Goal: Task Accomplishment & Management: Complete application form

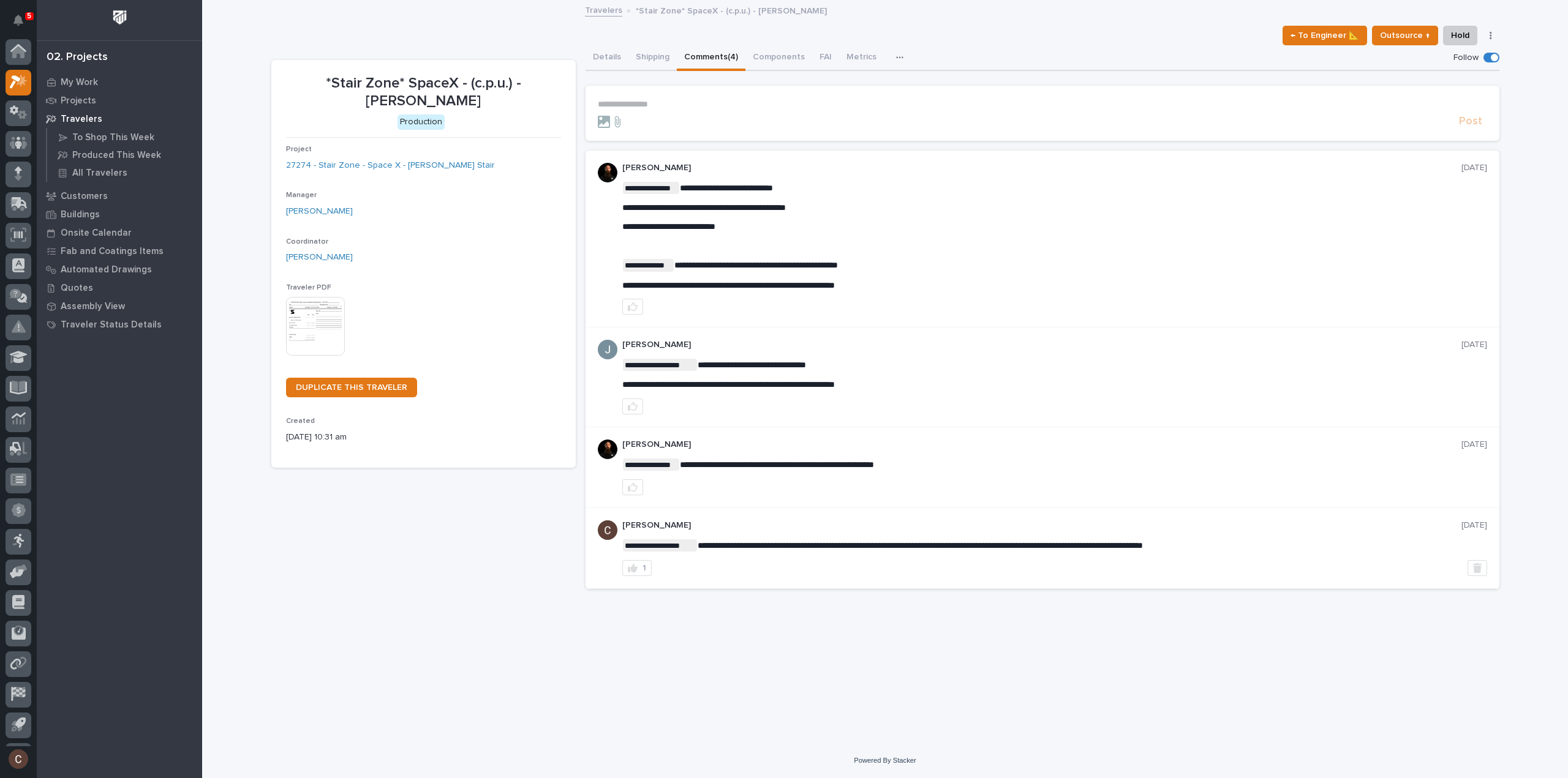
scroll to position [27, 0]
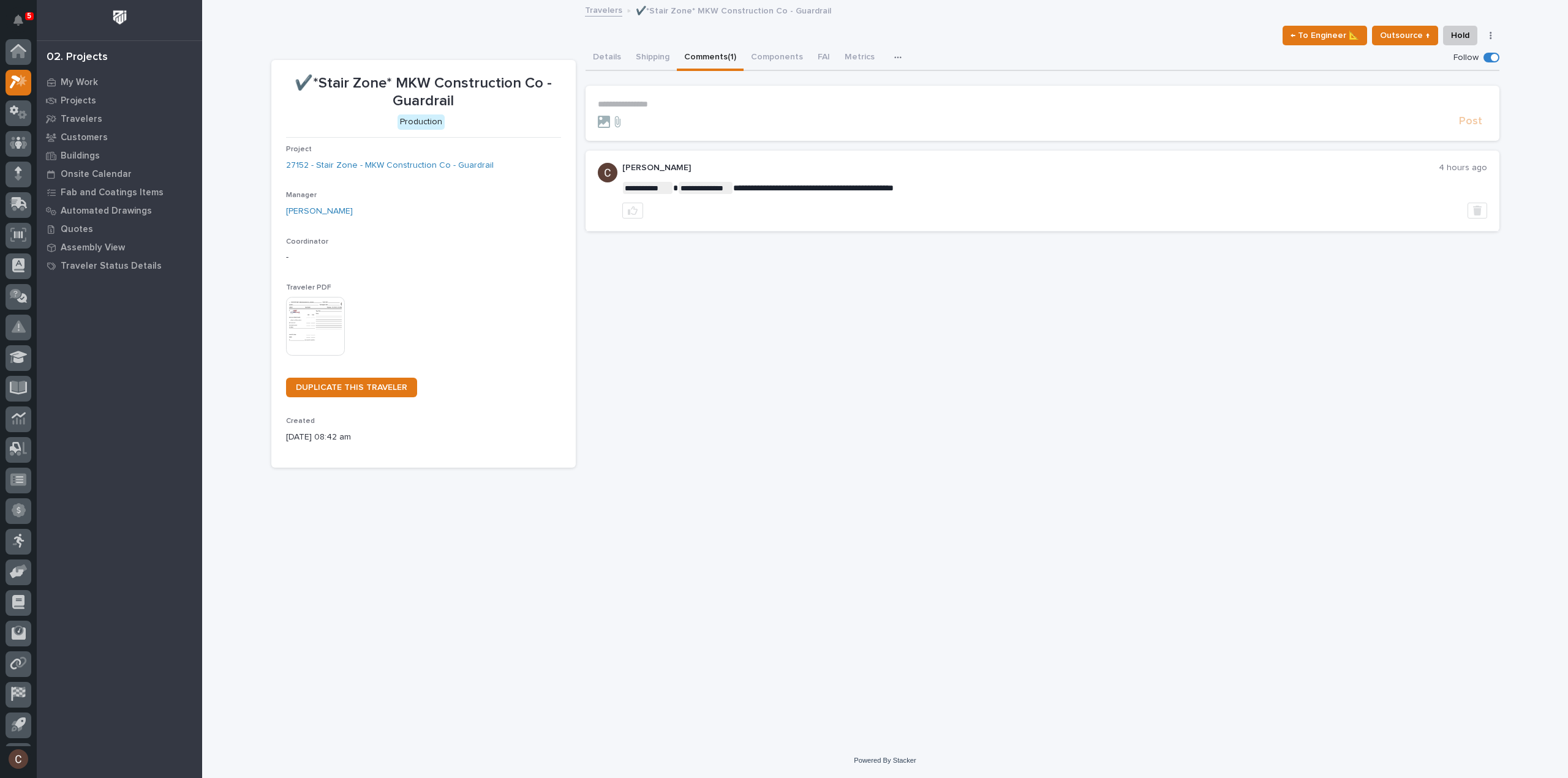
scroll to position [27, 0]
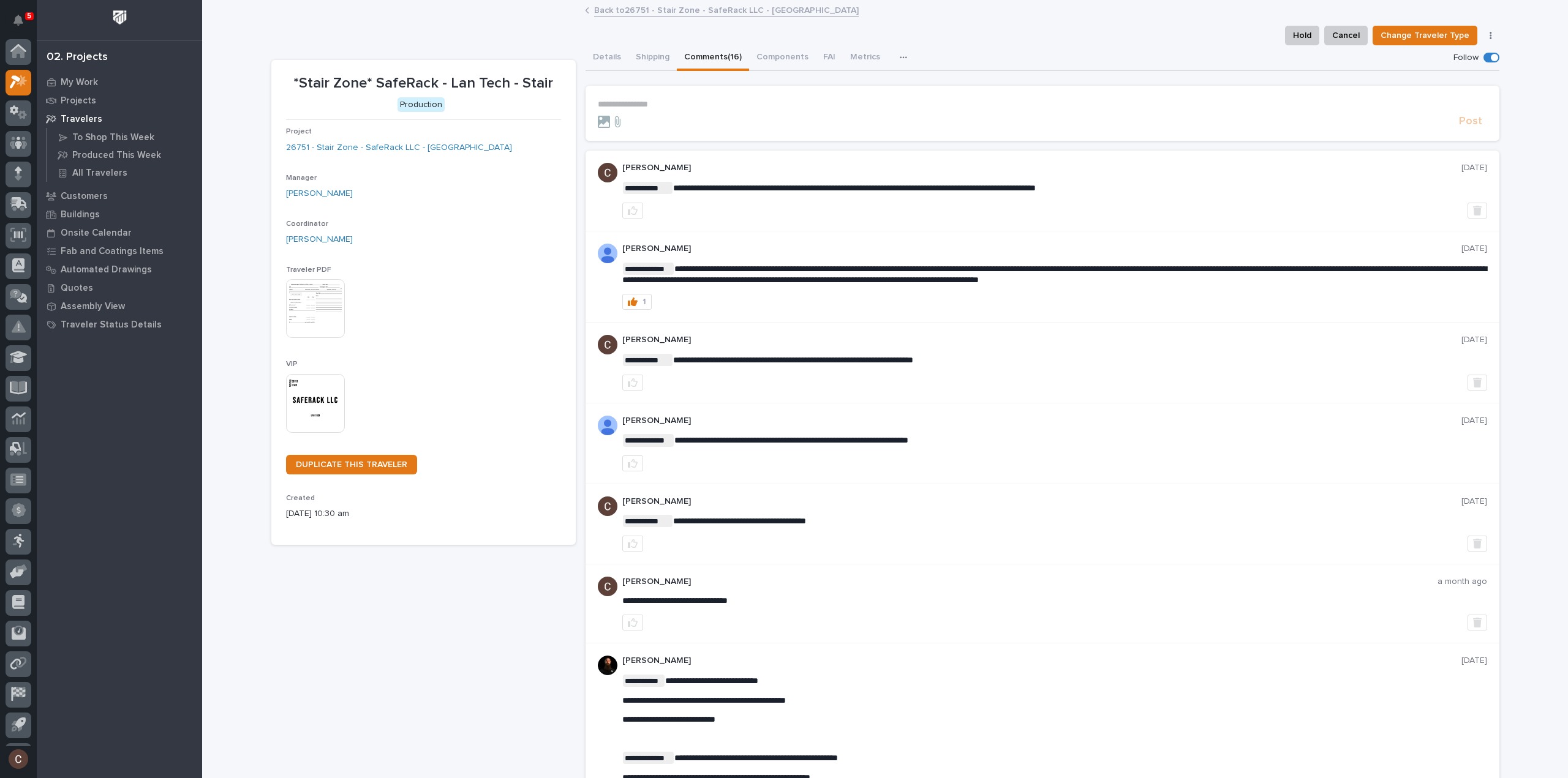
scroll to position [27, 0]
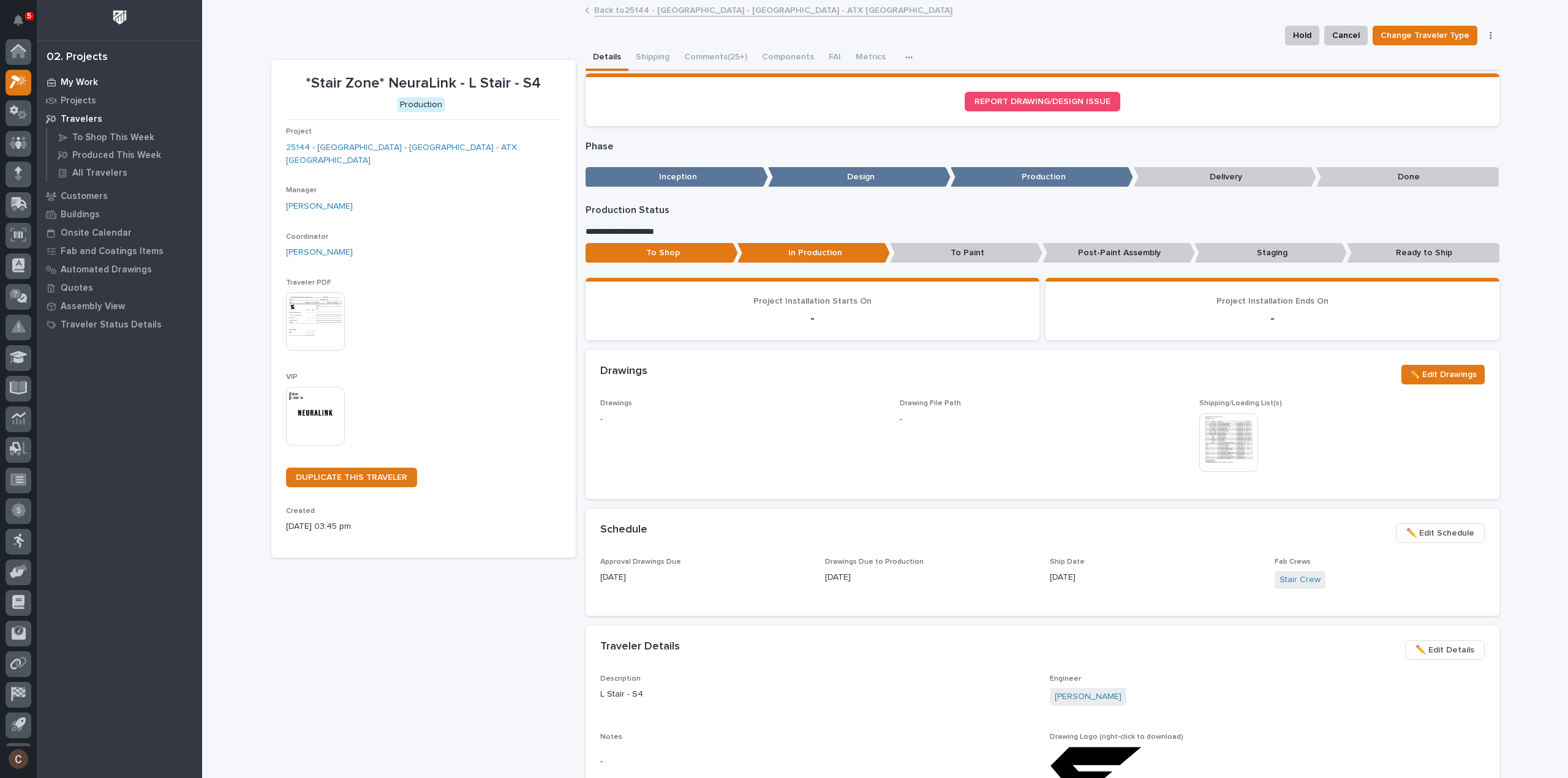
scroll to position [27, 0]
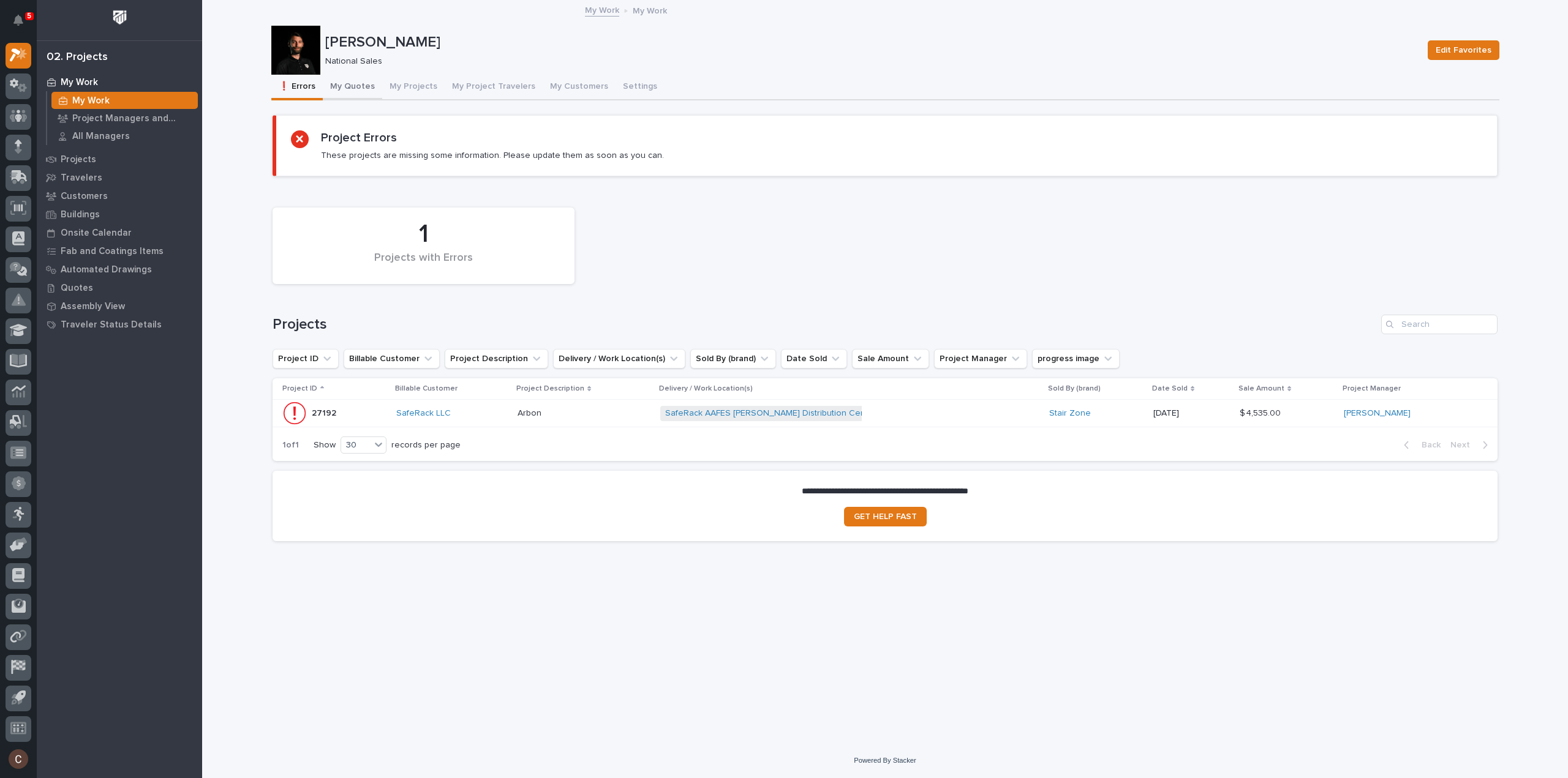
click at [371, 93] on button "My Quotes" at bounding box center [352, 87] width 59 height 26
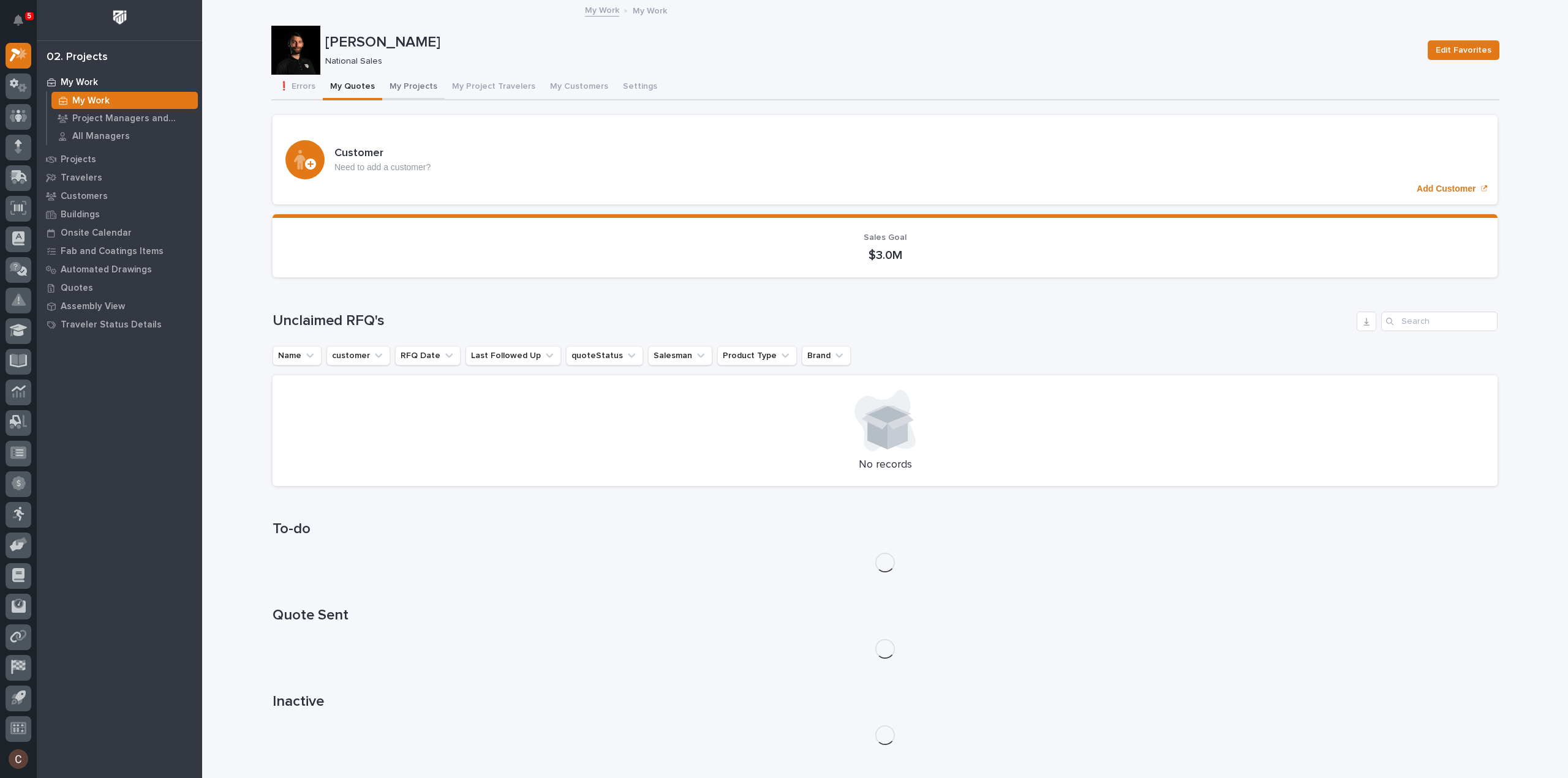
click at [398, 89] on button "My Projects" at bounding box center [413, 87] width 62 height 26
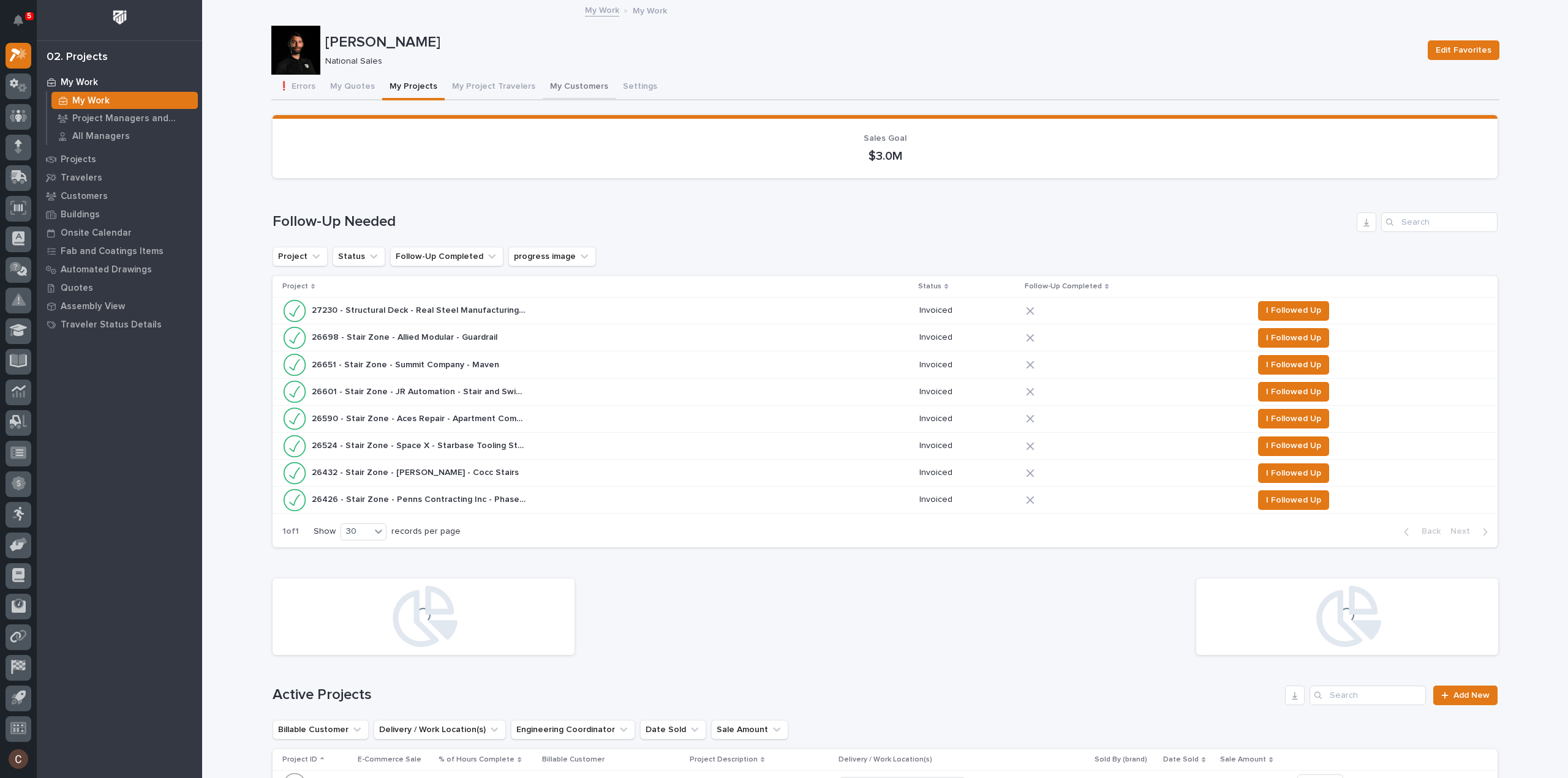
click at [559, 89] on button "My Customers" at bounding box center [579, 87] width 73 height 26
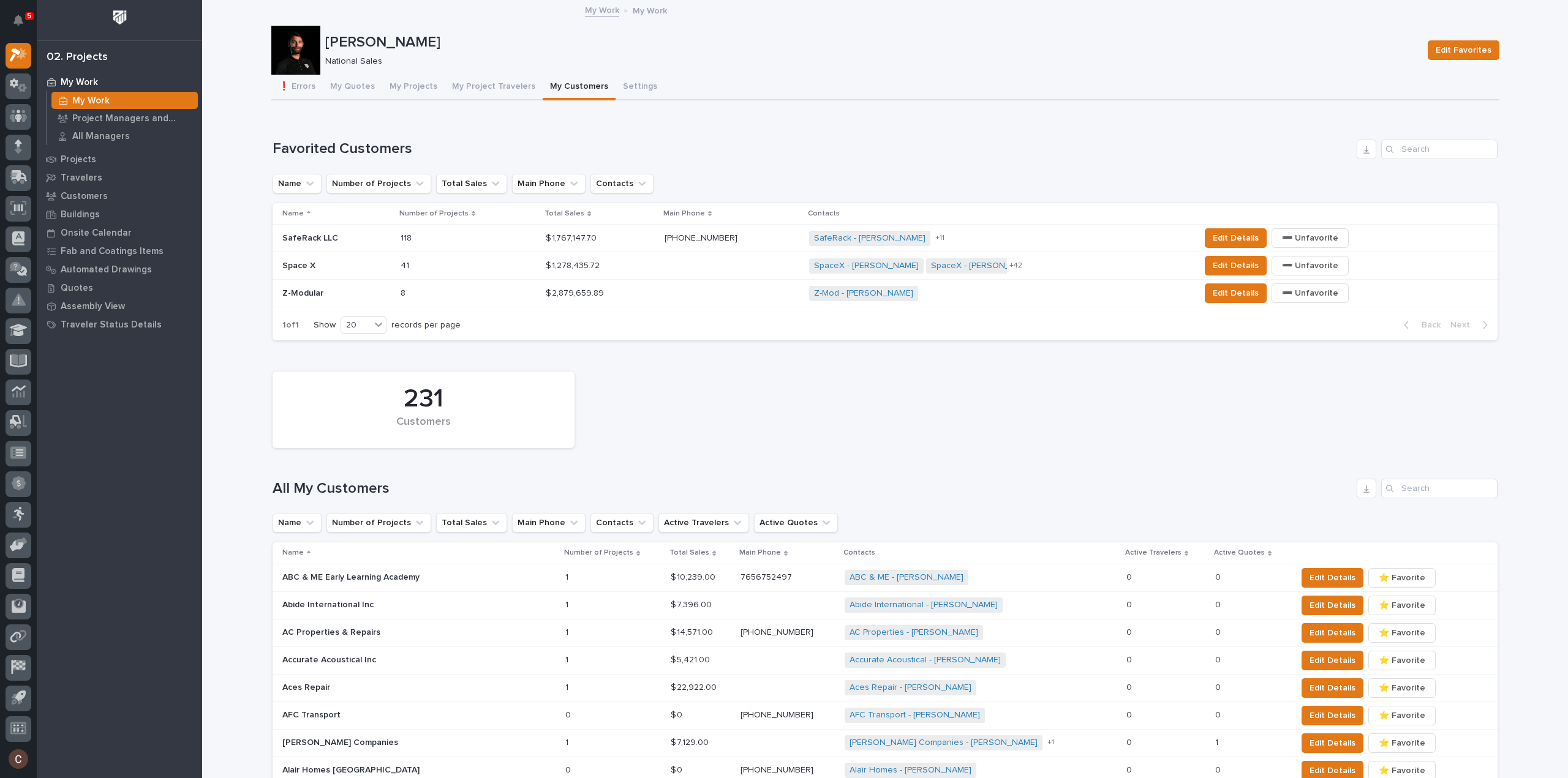
click at [365, 233] on p at bounding box center [337, 238] width 109 height 10
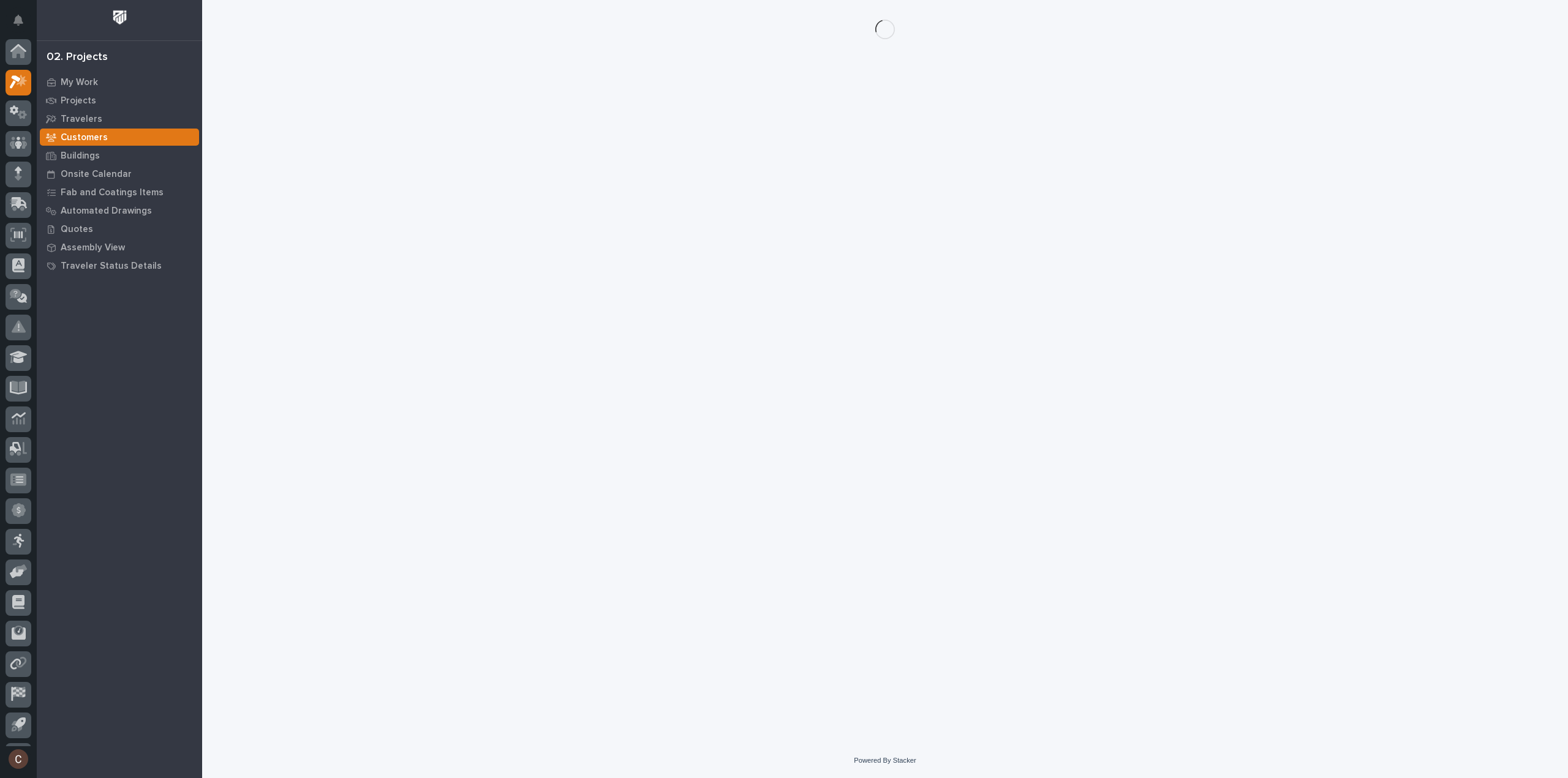
scroll to position [27, 0]
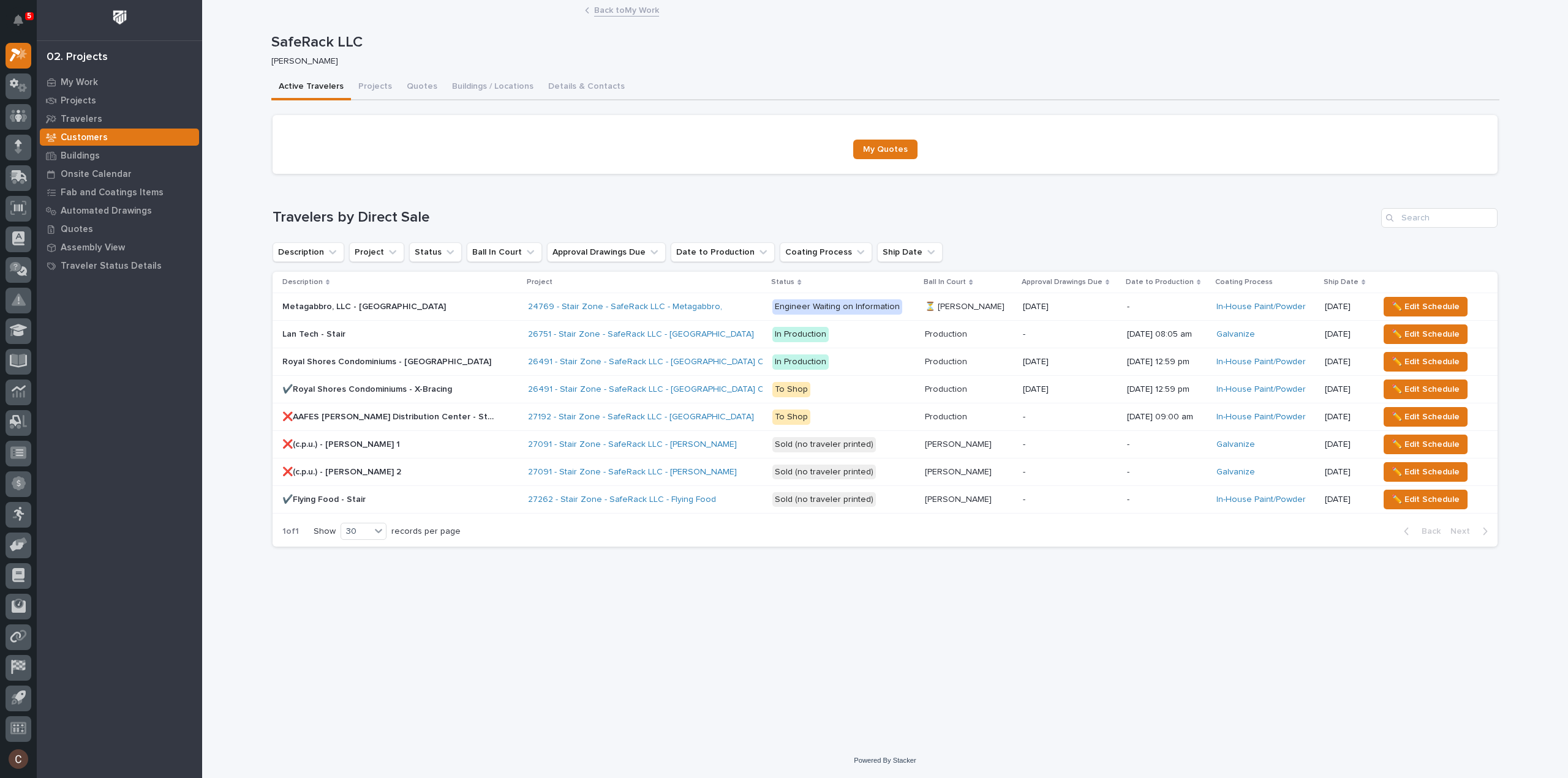
click at [409, 491] on div "✔️Flying Food - Stair ✔️Flying Food - Stair" at bounding box center [400, 500] width 236 height 21
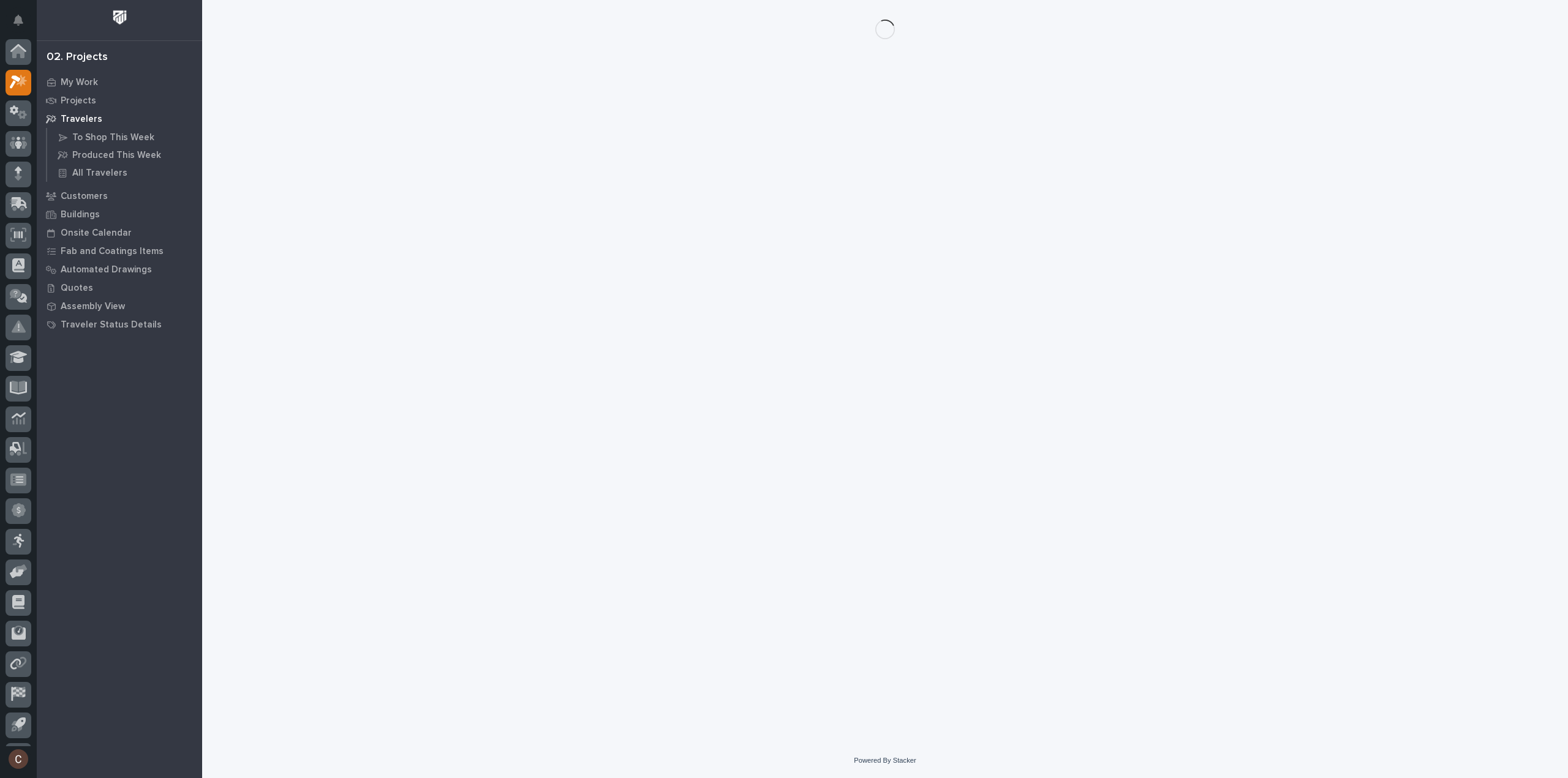
scroll to position [27, 0]
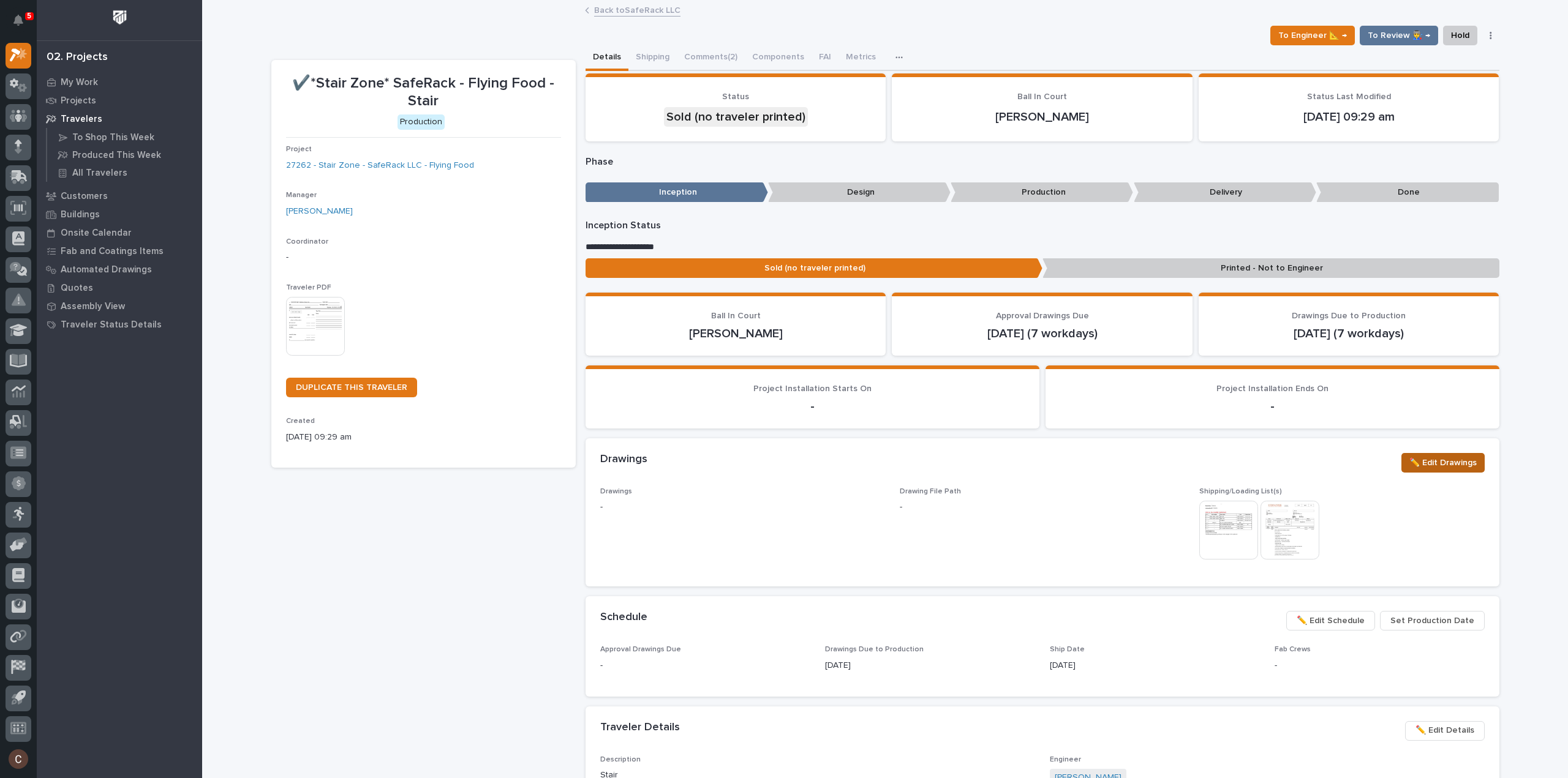
click at [1448, 458] on span "✏️ Edit Drawings" at bounding box center [1443, 463] width 68 height 15
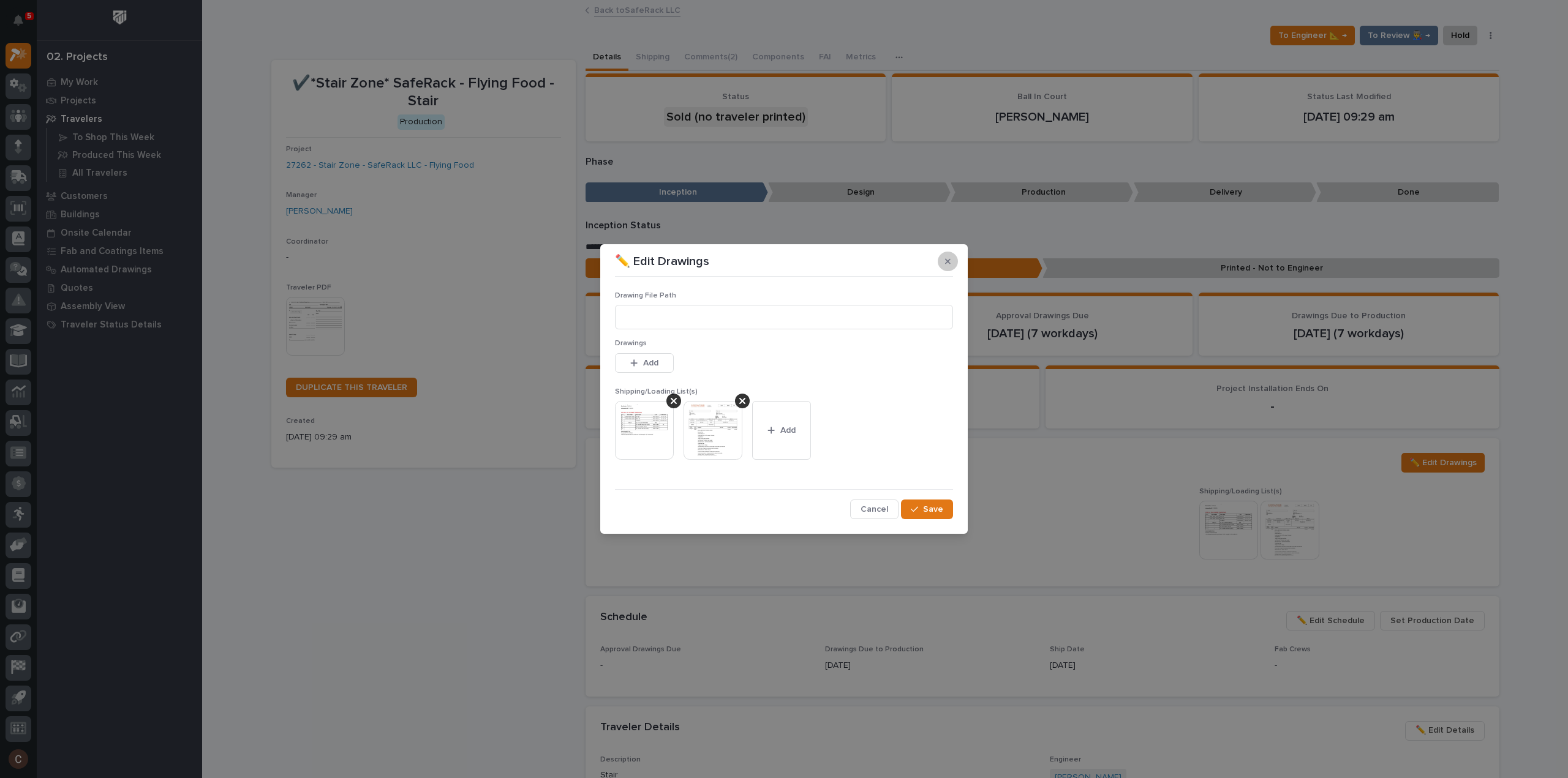
click at [955, 258] on button "button" at bounding box center [948, 261] width 21 height 20
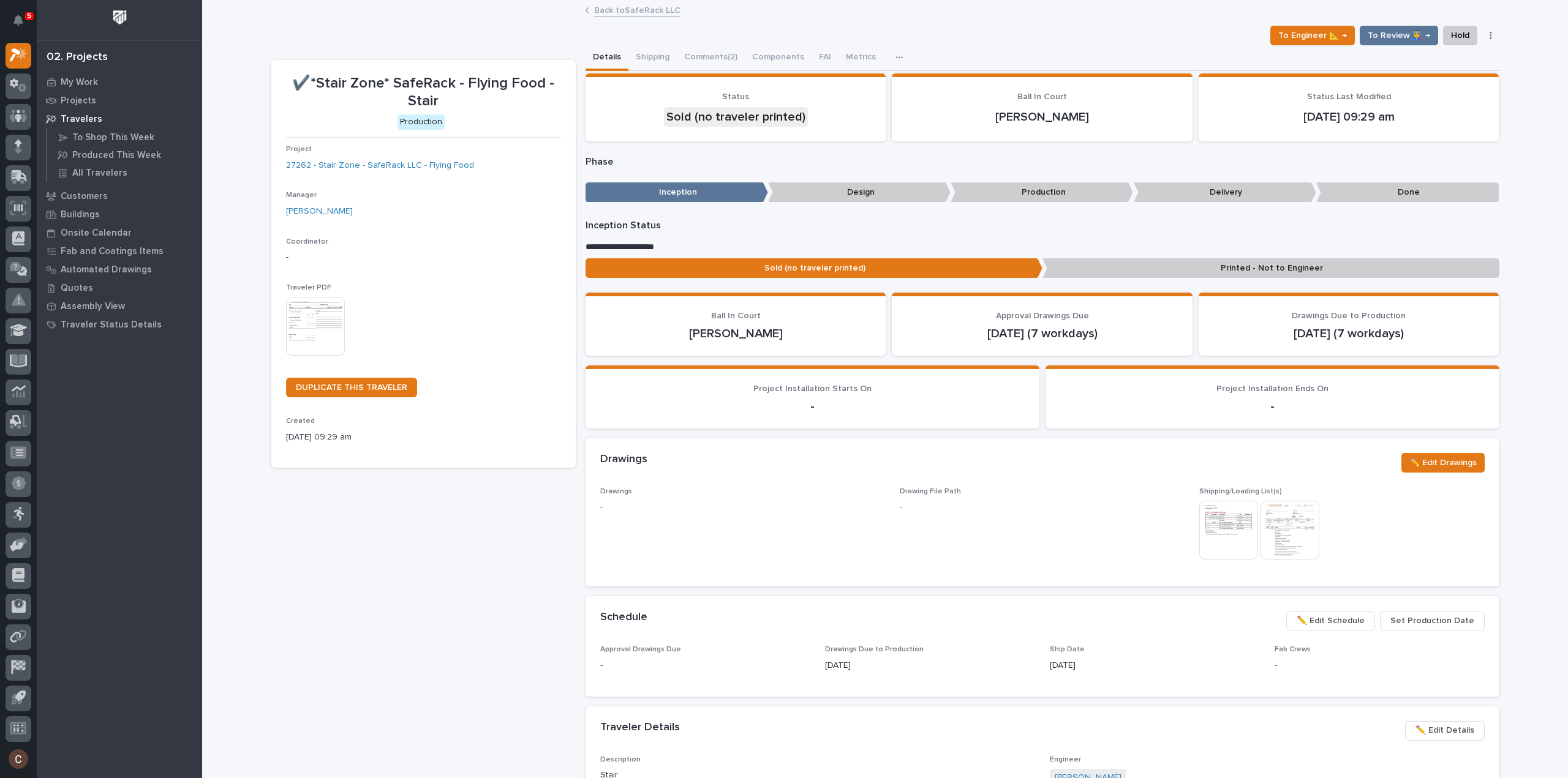
click at [1357, 620] on span "✏️ Edit Schedule" at bounding box center [1330, 620] width 68 height 15
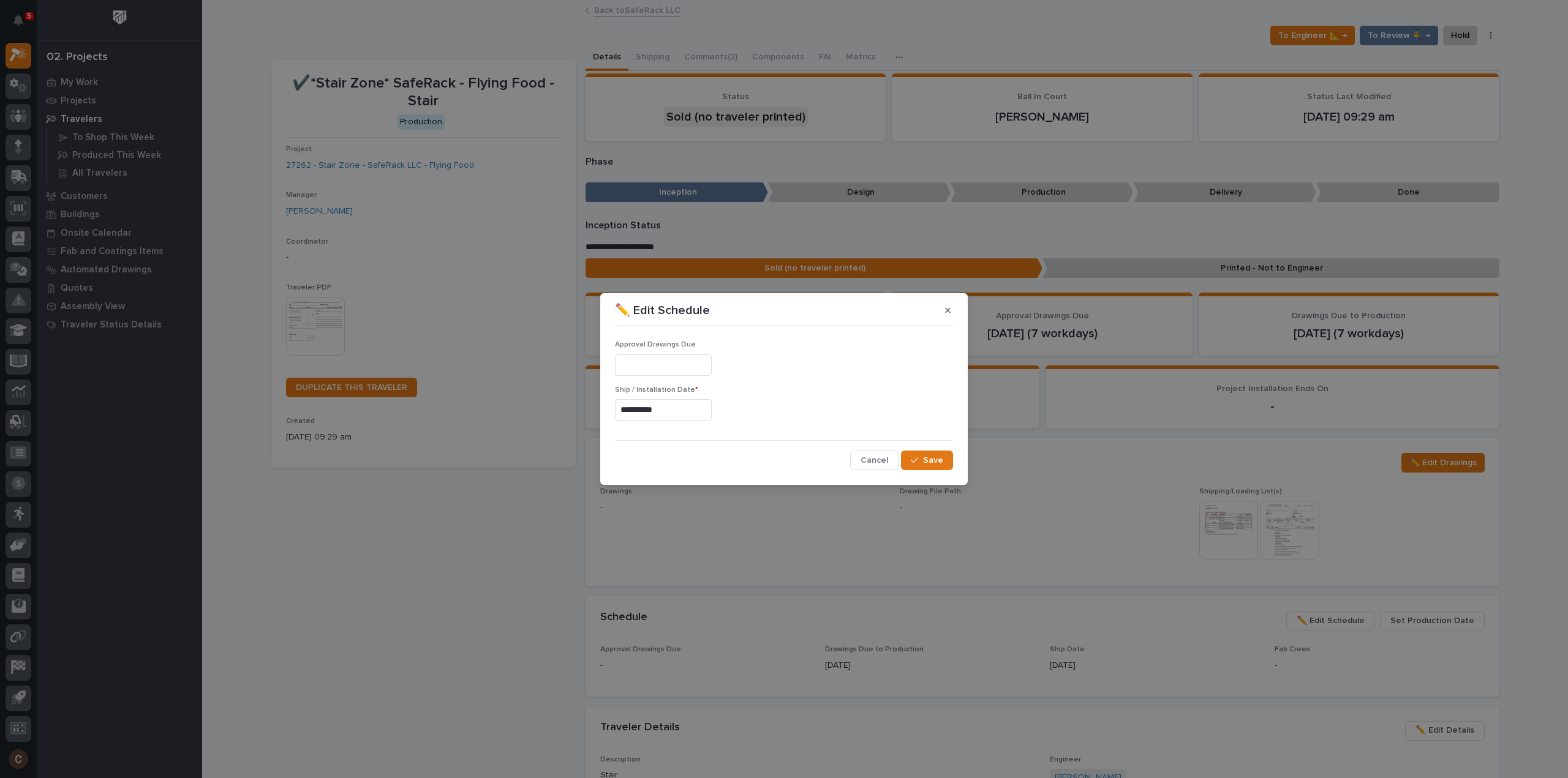
click at [699, 403] on input "**********" at bounding box center [663, 409] width 97 height 21
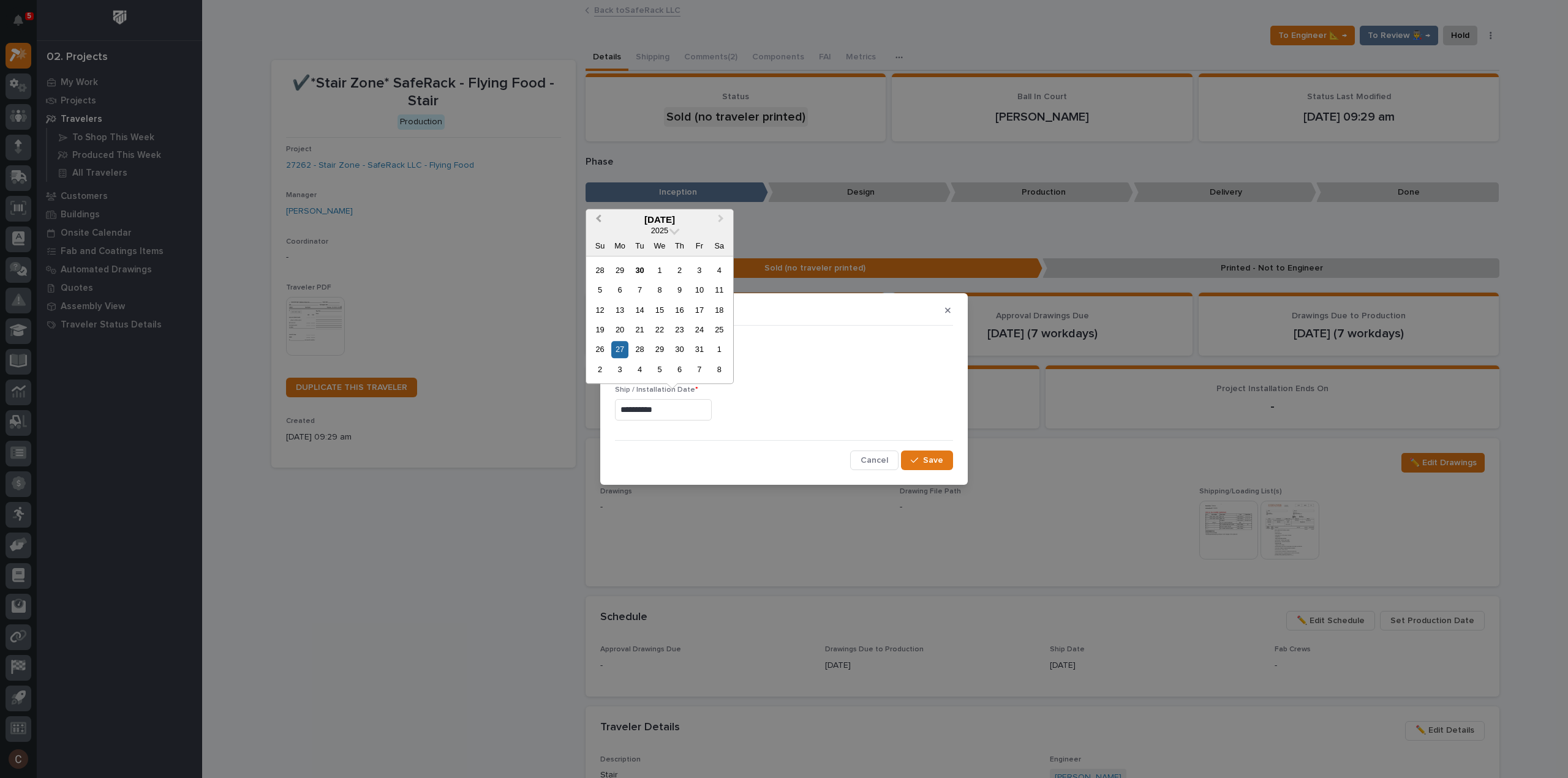
click at [595, 219] on button "Previous Month" at bounding box center [597, 220] width 20 height 20
click at [721, 219] on span "Next Month" at bounding box center [721, 220] width 0 height 16
click at [639, 364] on div "4" at bounding box center [640, 369] width 17 height 17
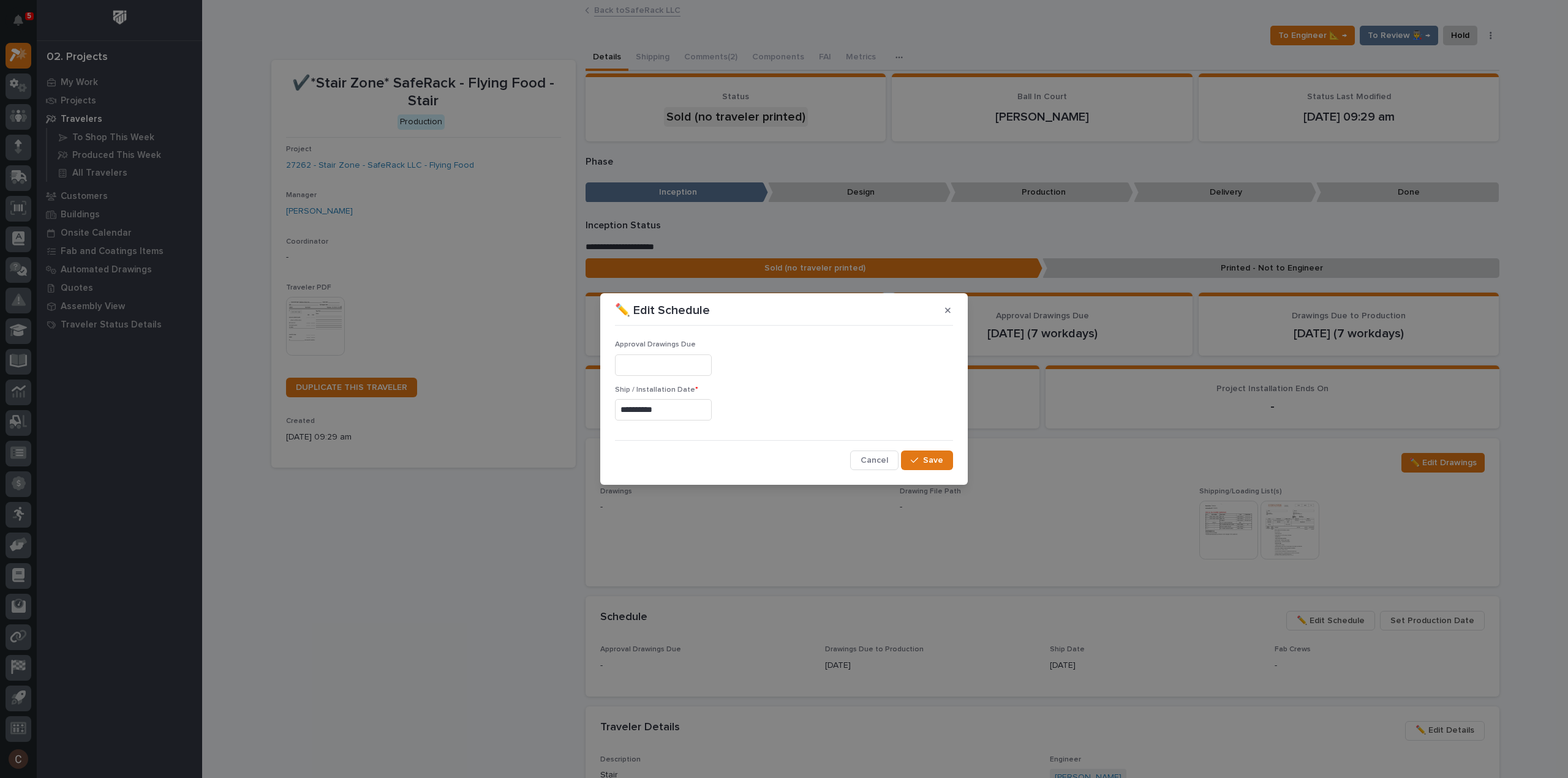
type input "**********"
click at [942, 460] on span "Save" at bounding box center [933, 460] width 21 height 11
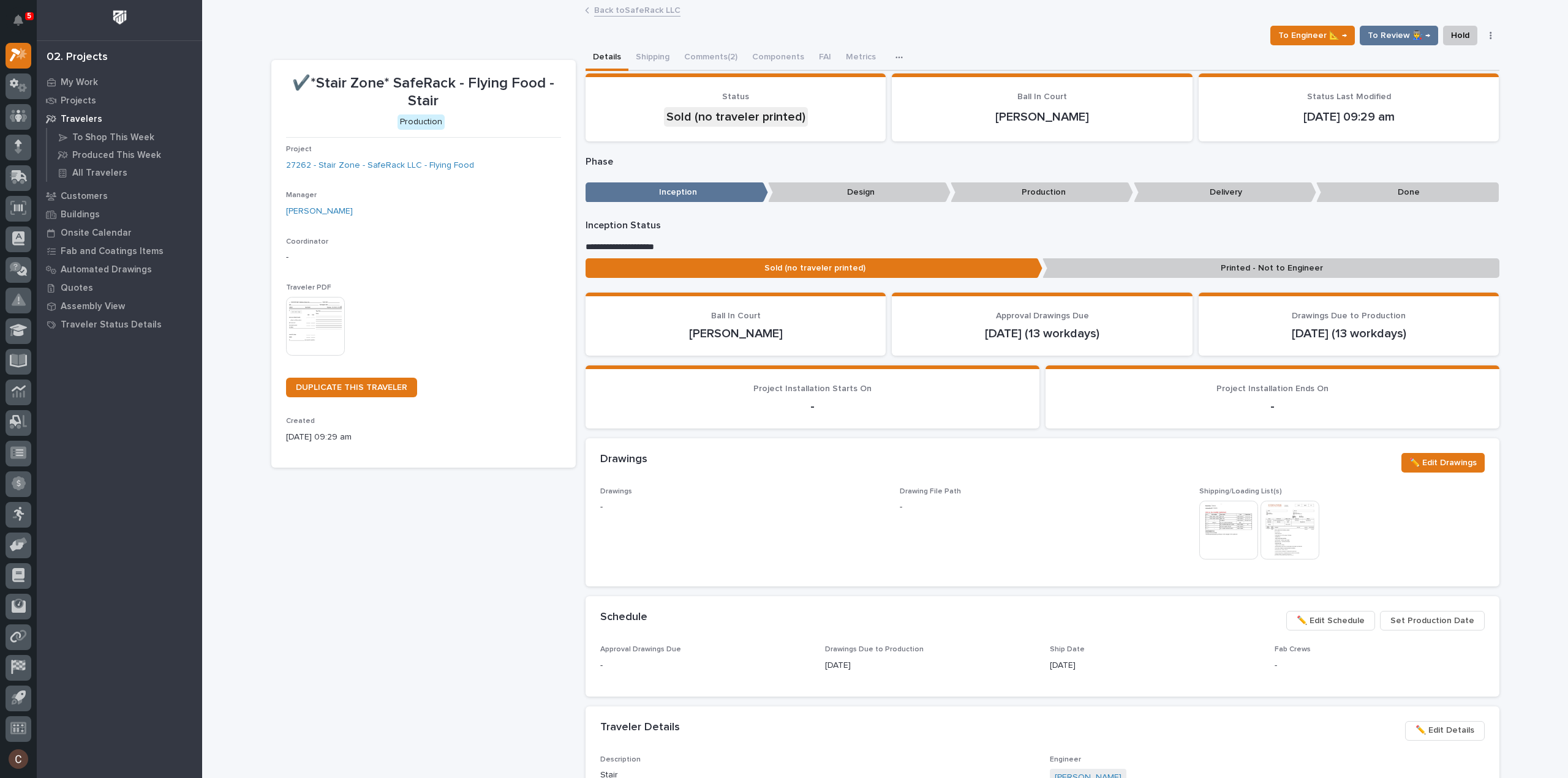
click at [324, 324] on img at bounding box center [316, 326] width 59 height 59
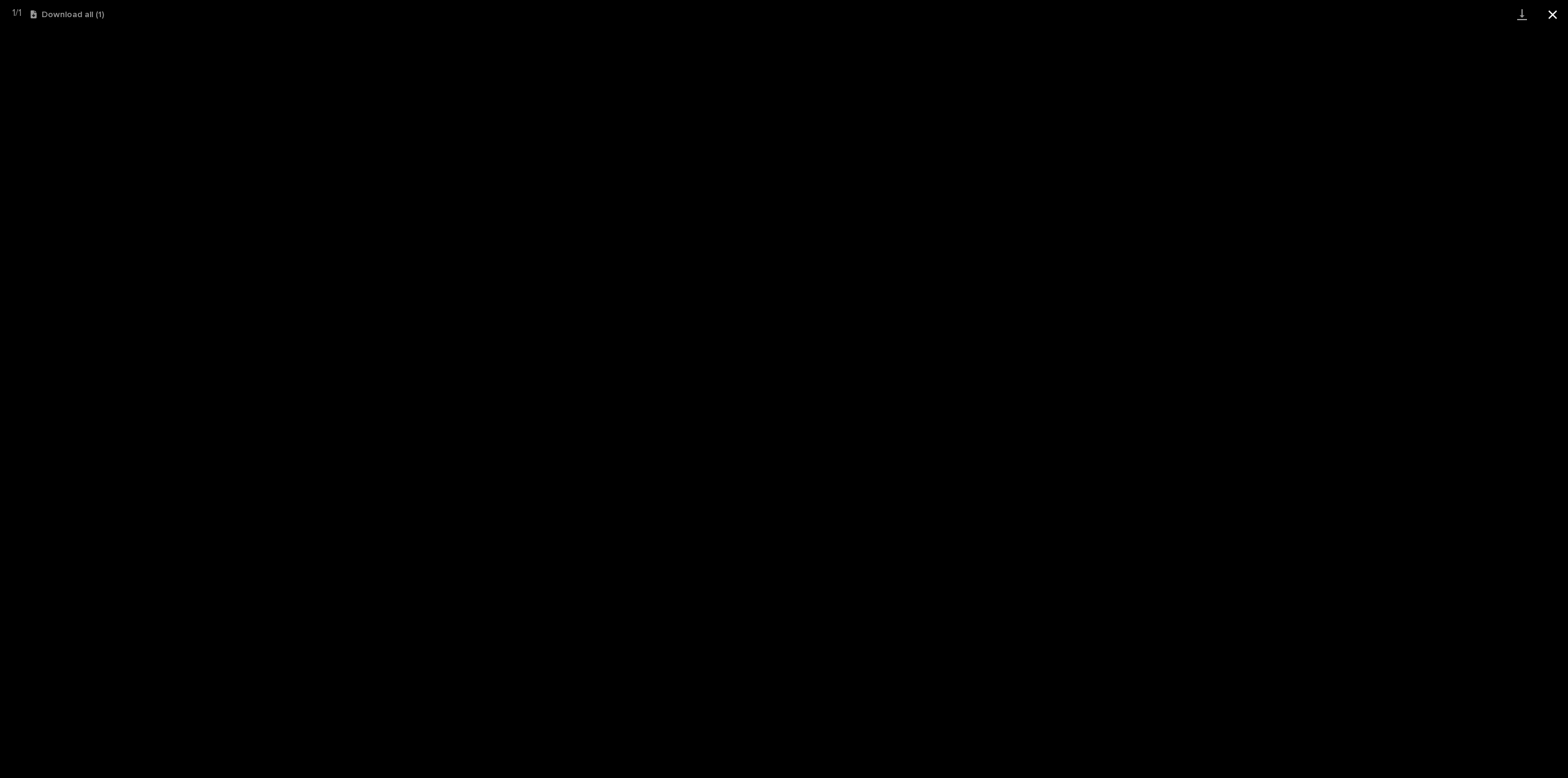
click at [1559, 12] on button "Close gallery" at bounding box center [1553, 14] width 31 height 29
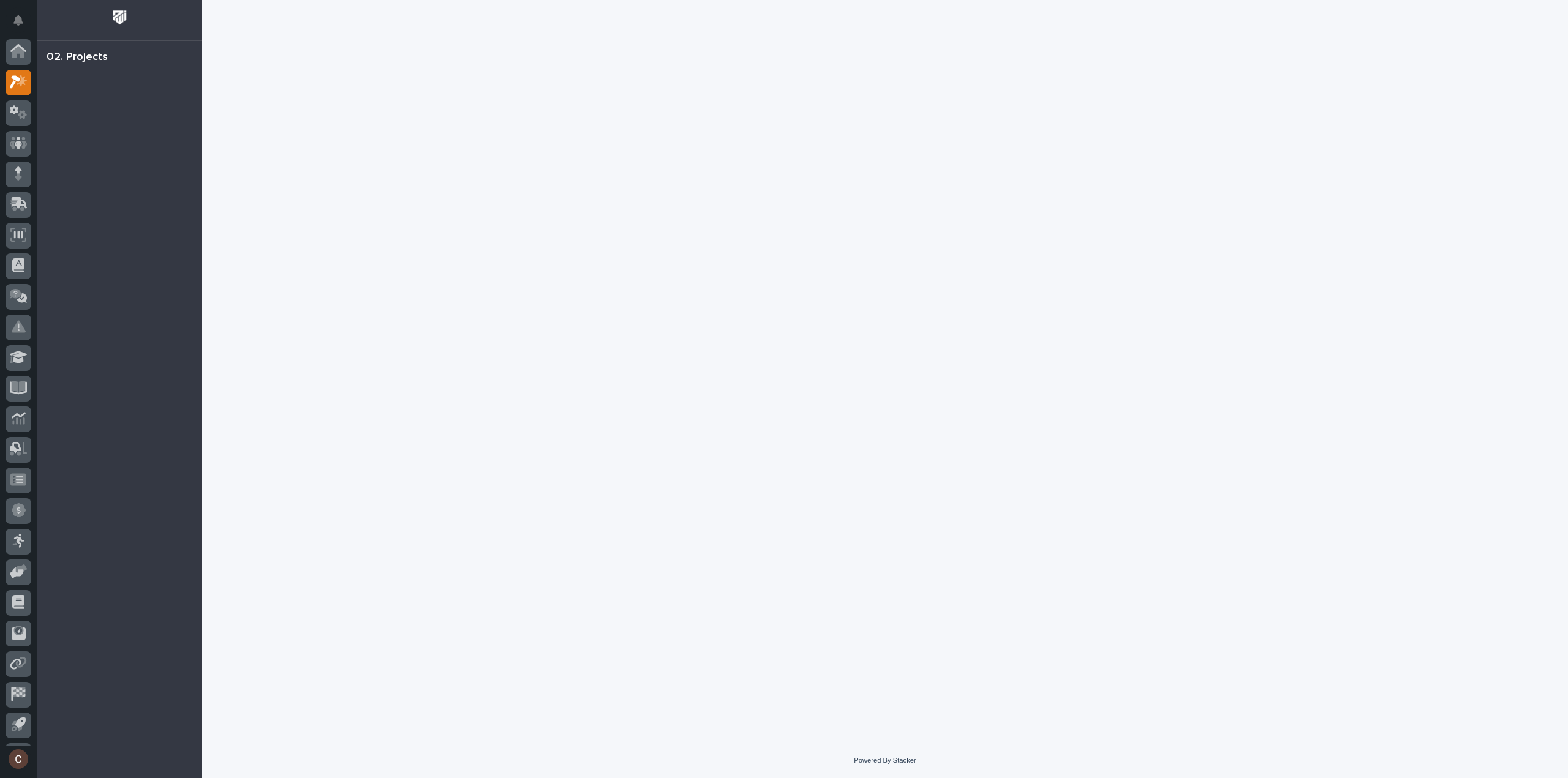
scroll to position [27, 0]
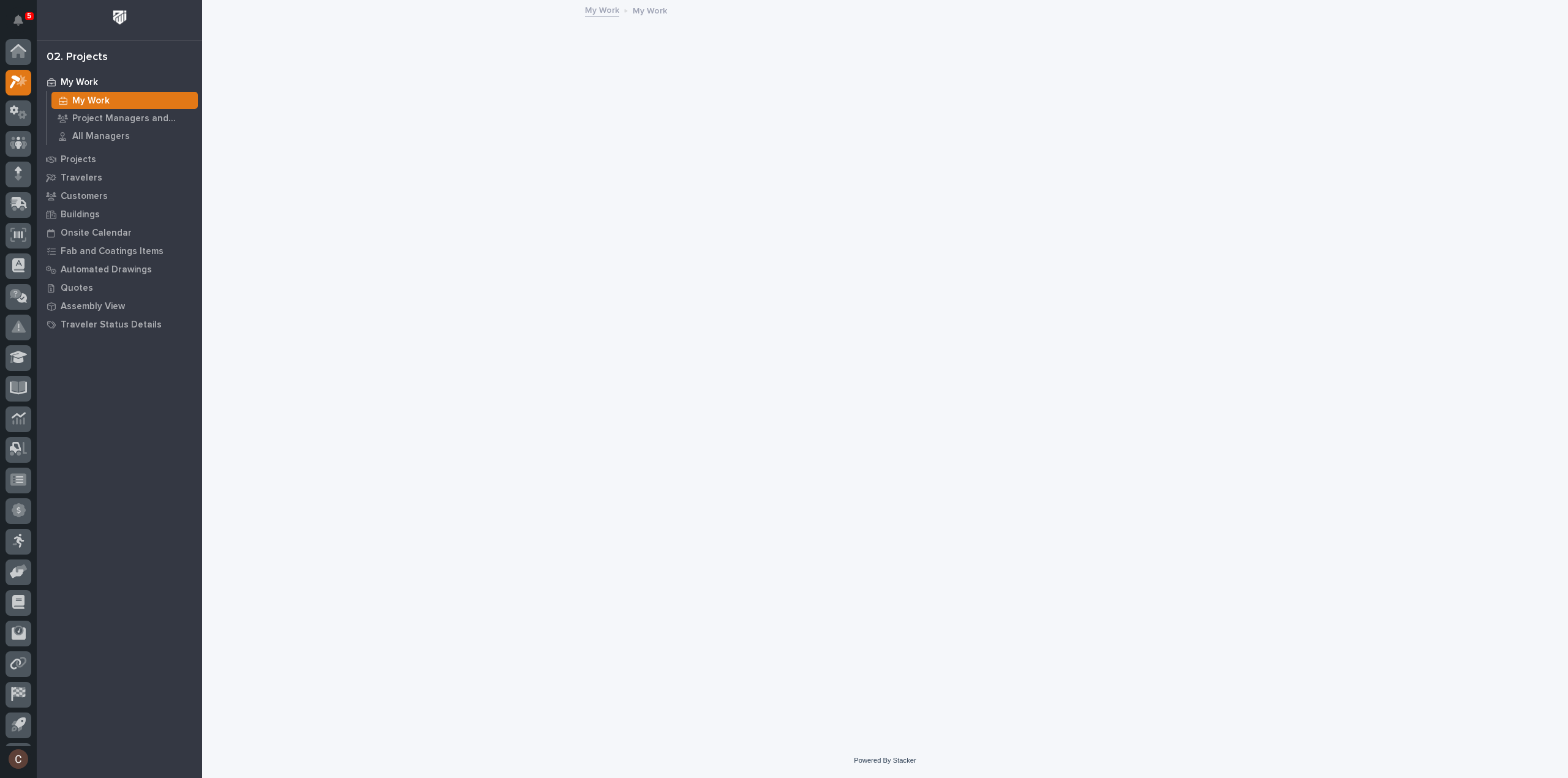
scroll to position [27, 0]
click at [21, 142] on icon at bounding box center [18, 146] width 7 height 14
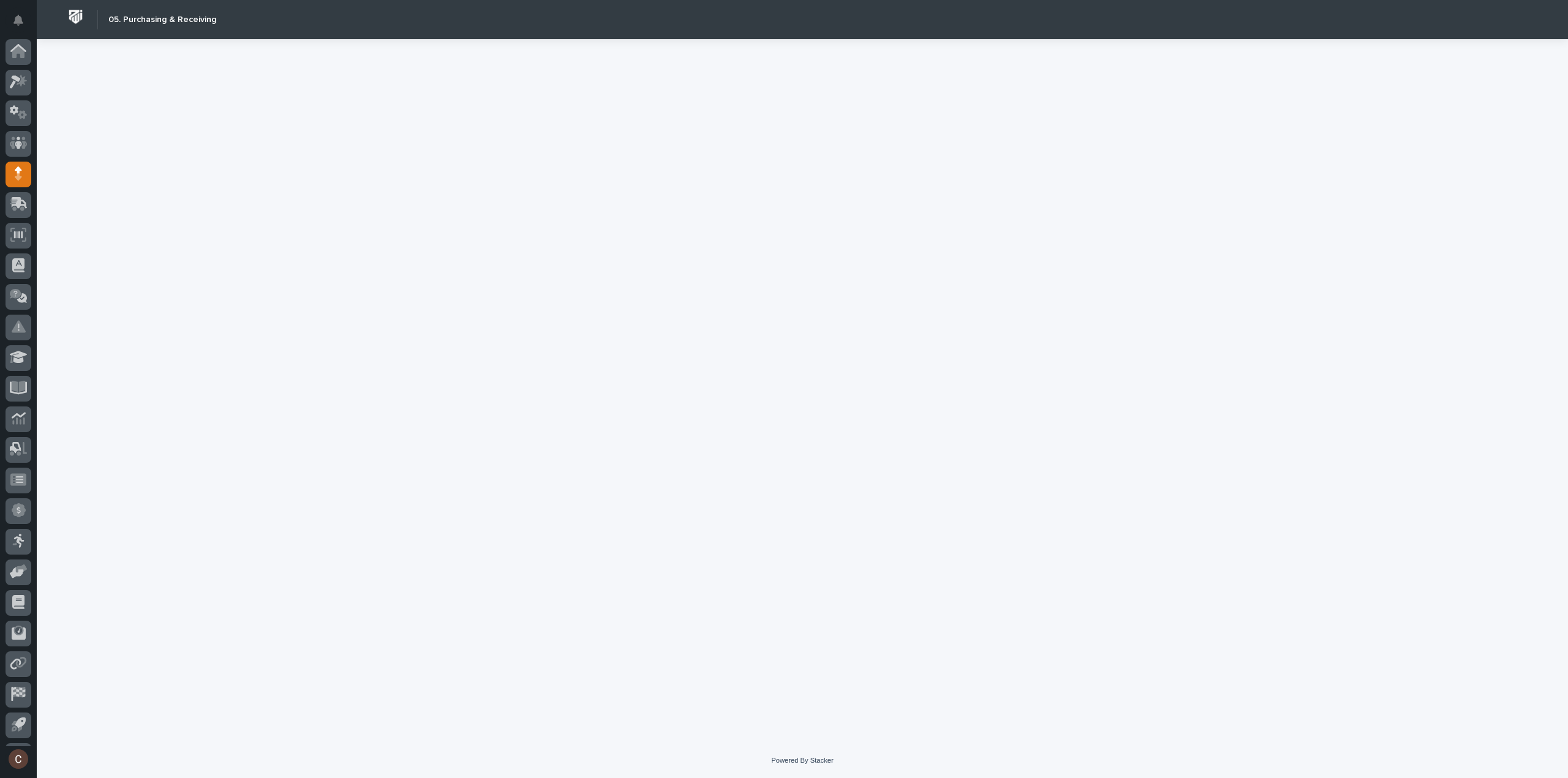
scroll to position [27, 0]
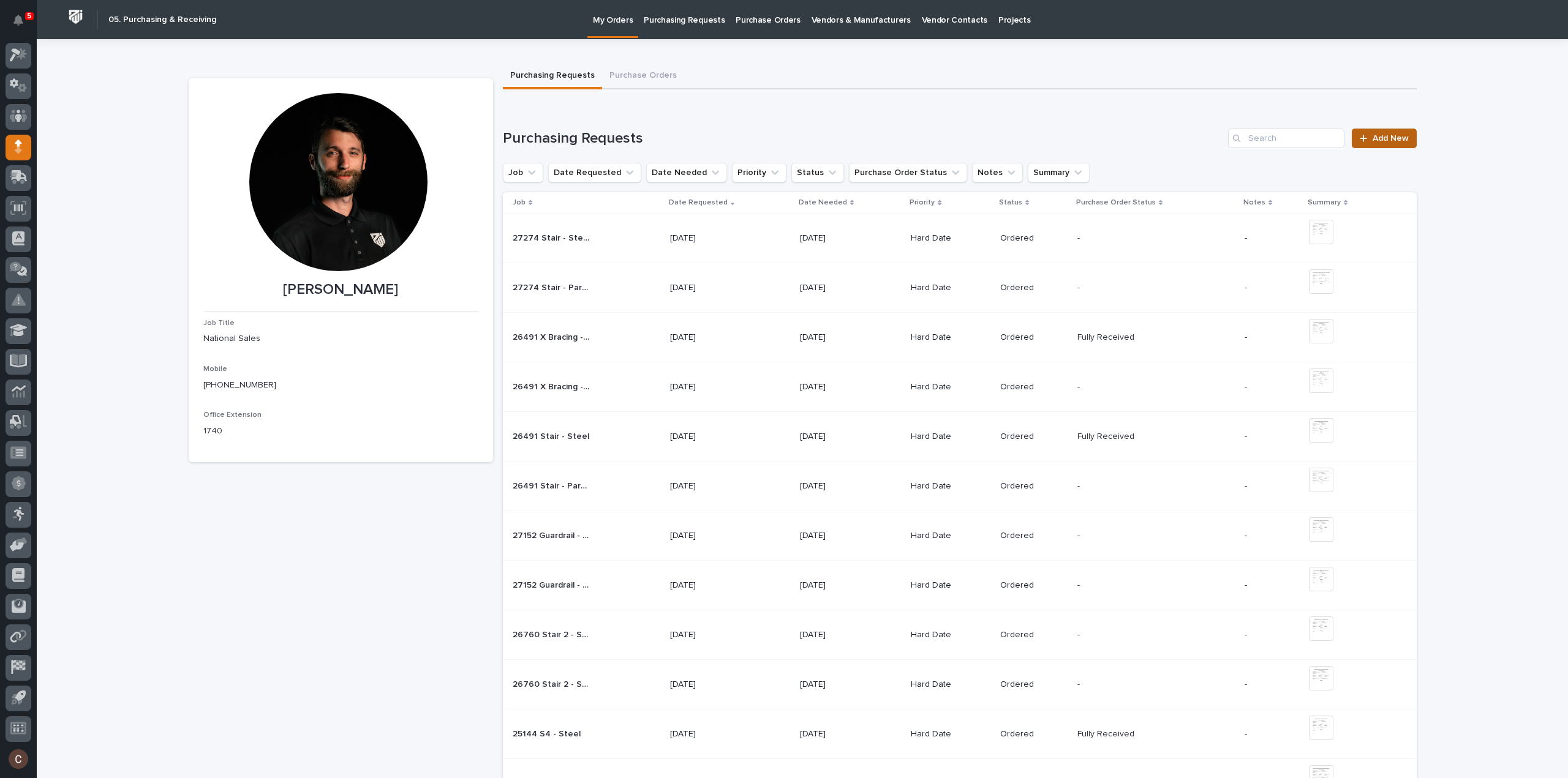
click at [1400, 139] on span "Add New" at bounding box center [1390, 139] width 36 height 9
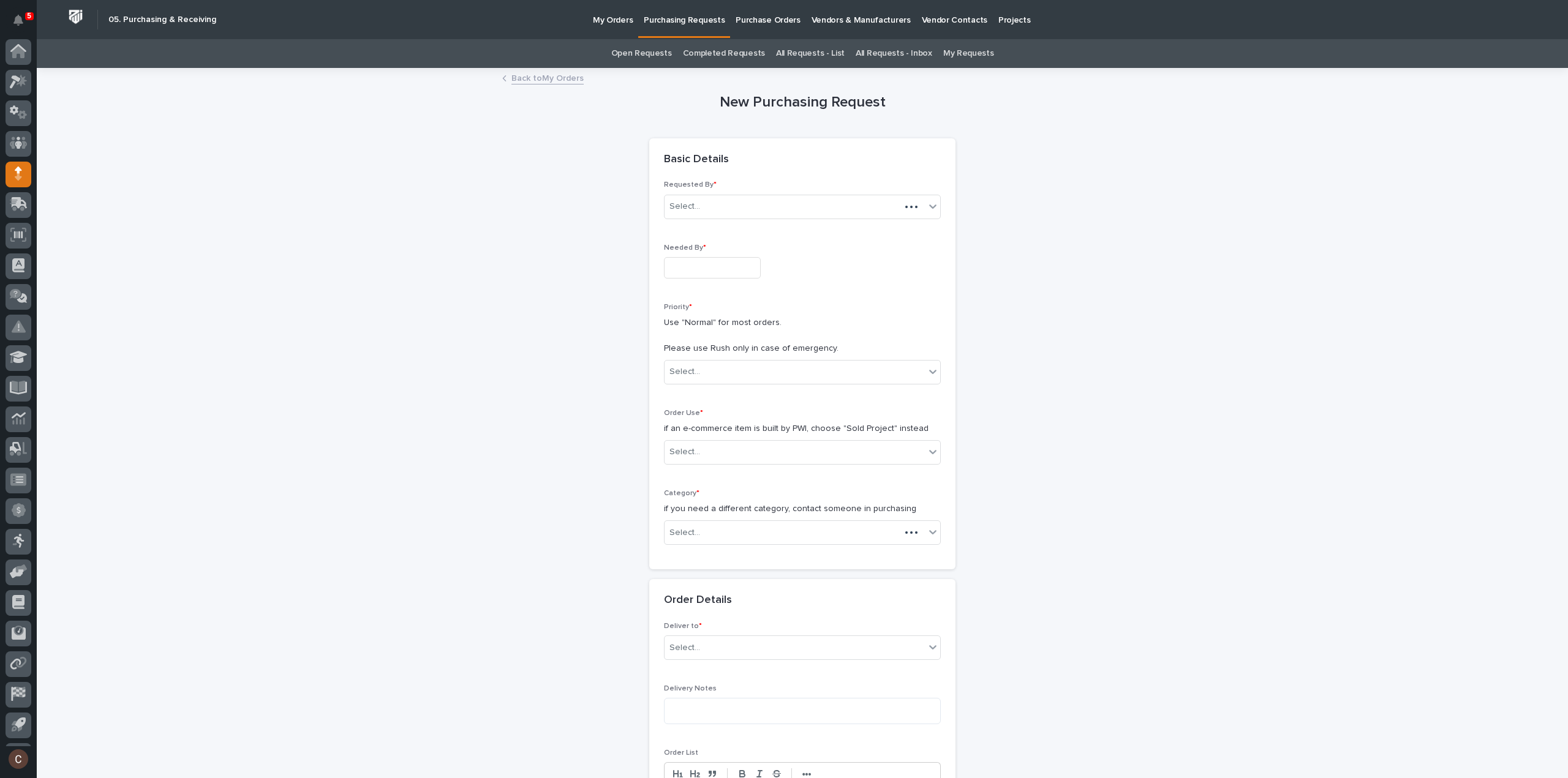
scroll to position [27, 0]
click at [731, 264] on input "text" at bounding box center [712, 268] width 97 height 21
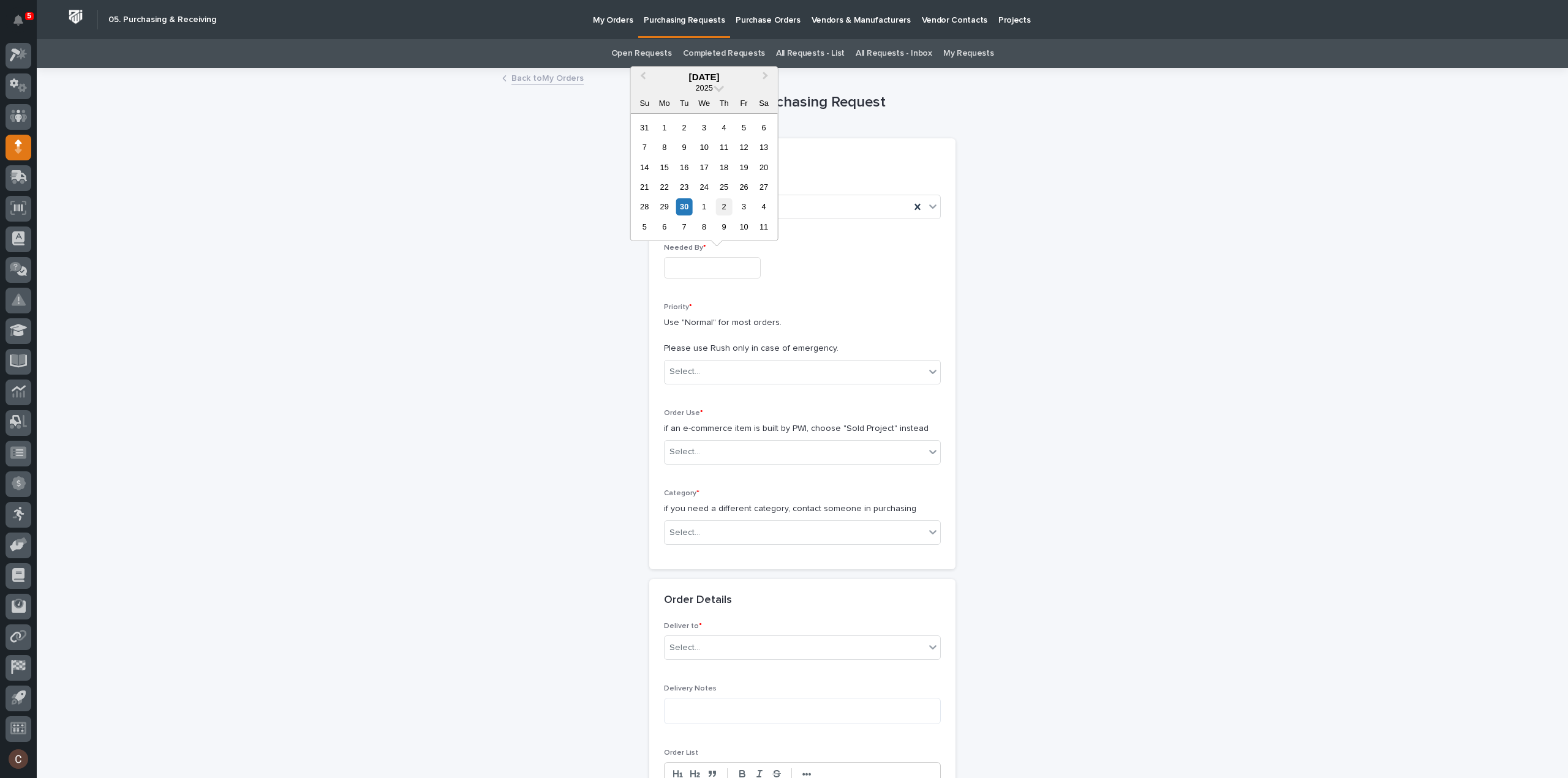
click at [718, 206] on div "2" at bounding box center [724, 206] width 17 height 17
type input "**********"
click at [717, 372] on div "Select..." at bounding box center [795, 372] width 260 height 21
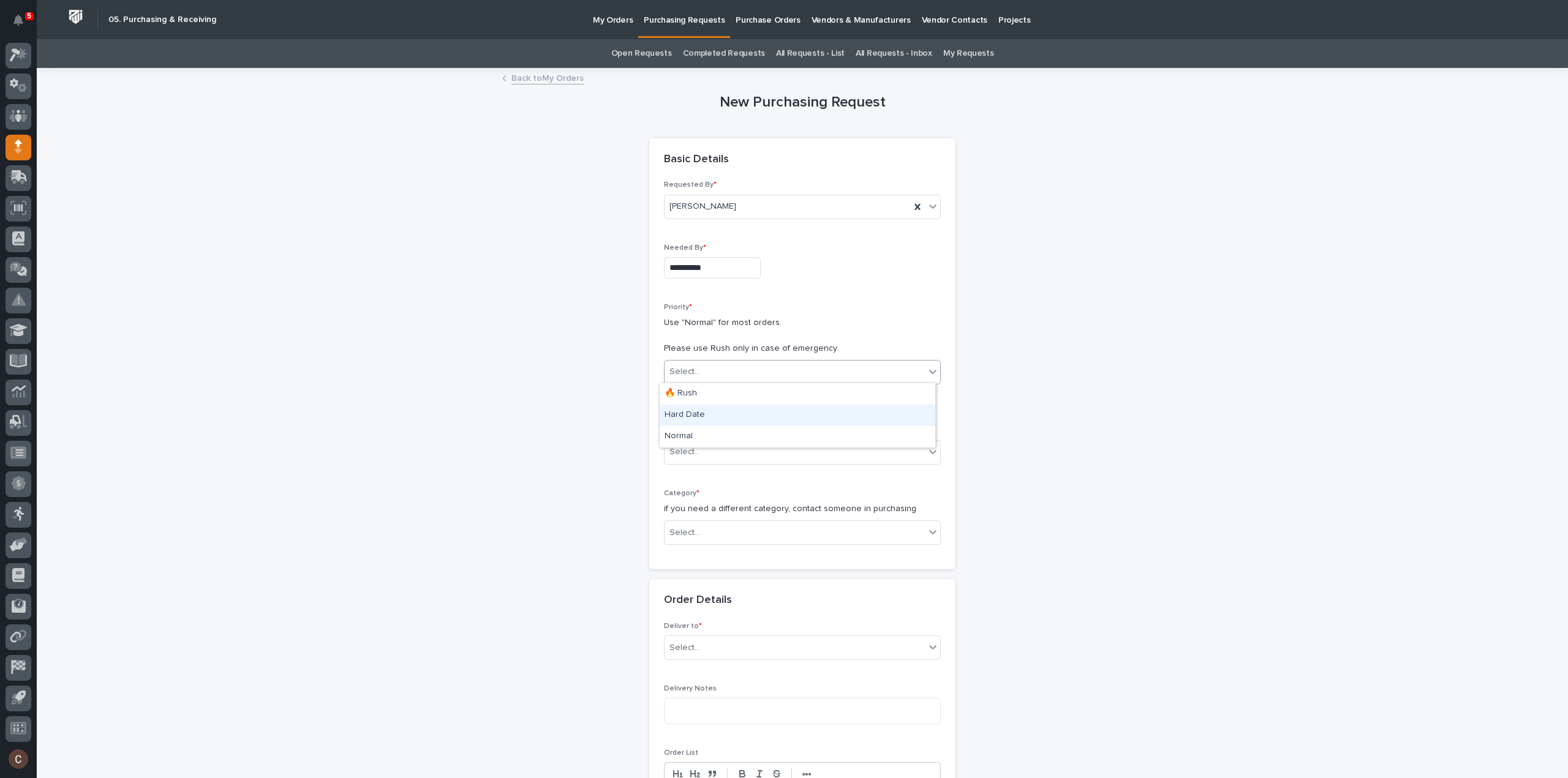
click at [719, 414] on div "Hard Date" at bounding box center [798, 415] width 276 height 21
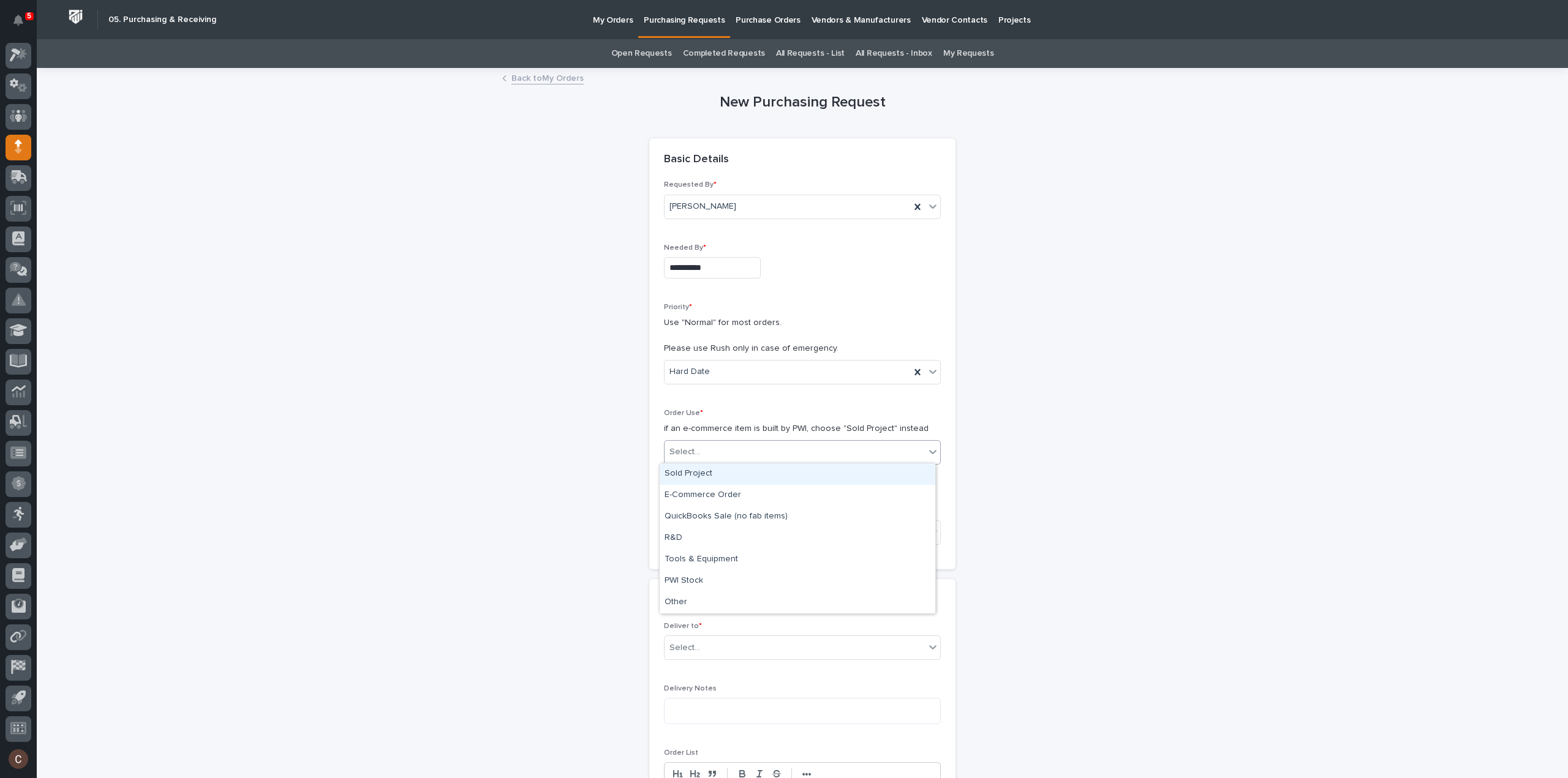
click at [712, 454] on div "Select..." at bounding box center [795, 452] width 260 height 21
click at [712, 470] on div "Sold Project" at bounding box center [798, 474] width 276 height 21
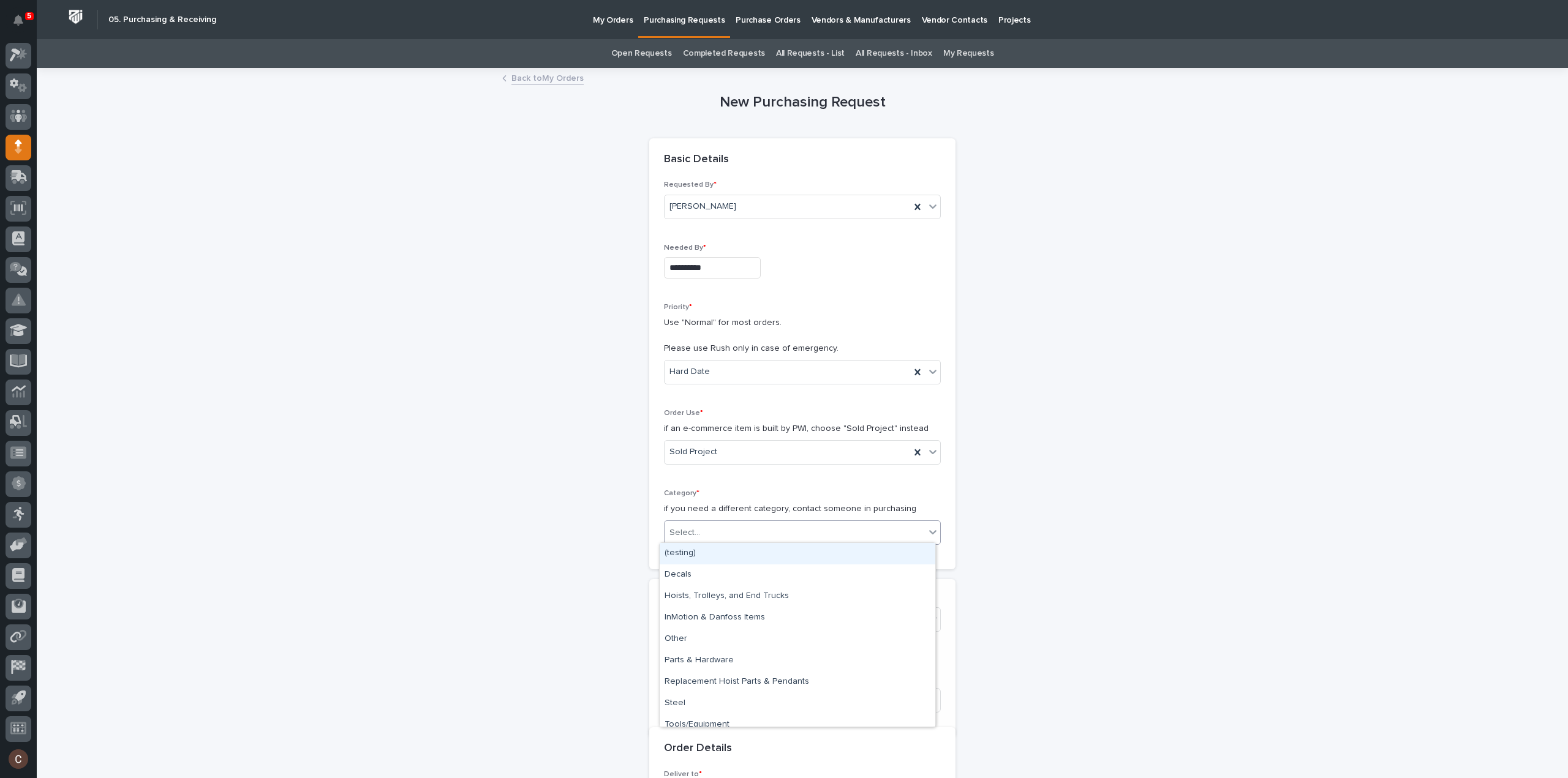
click at [723, 524] on div "Select..." at bounding box center [795, 533] width 260 height 21
click at [690, 706] on div "Steel" at bounding box center [798, 703] width 276 height 21
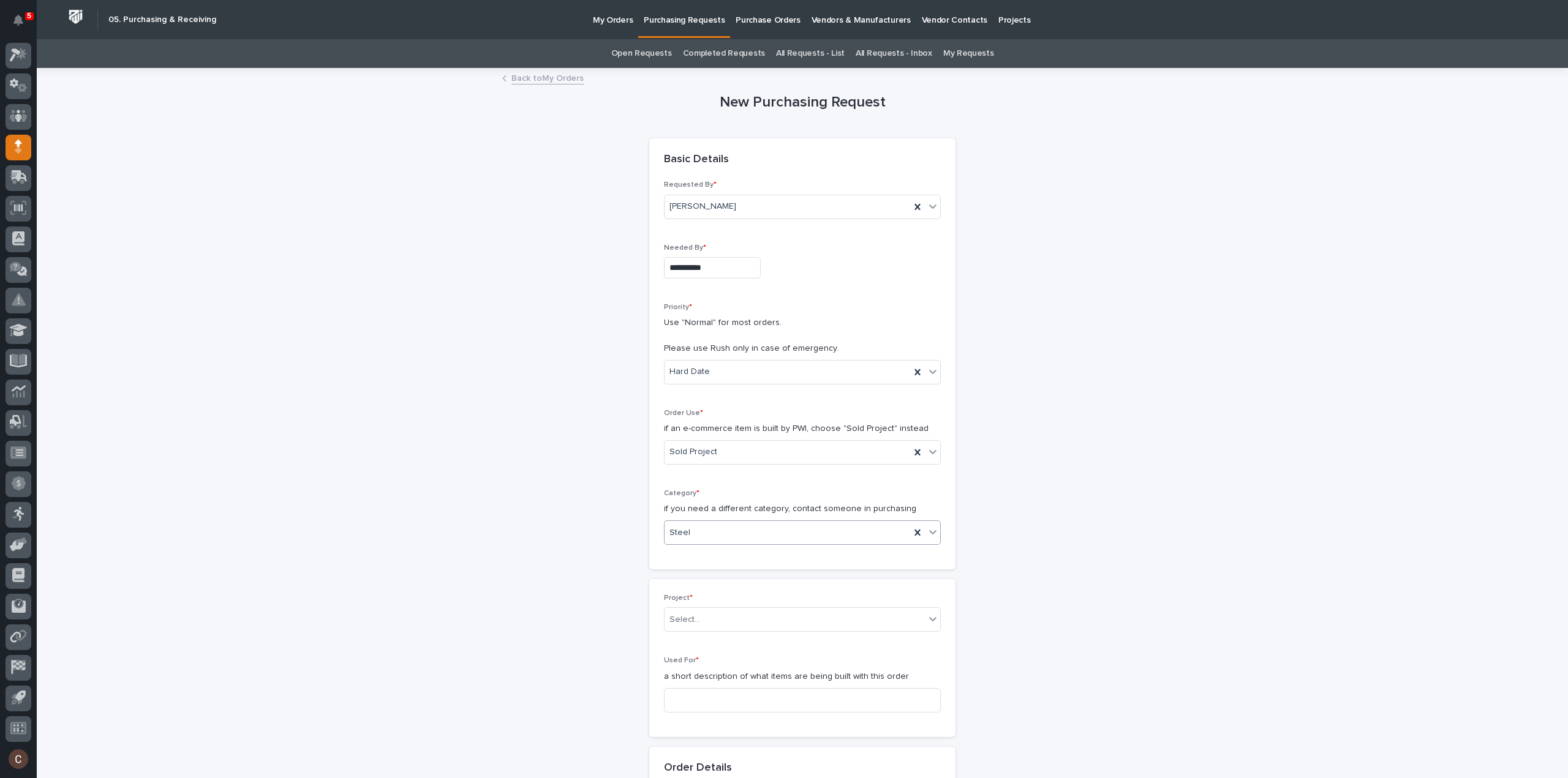
click at [770, 530] on div "Steel" at bounding box center [787, 533] width 246 height 21
click at [1172, 526] on div "**********" at bounding box center [803, 777] width 1228 height 1416
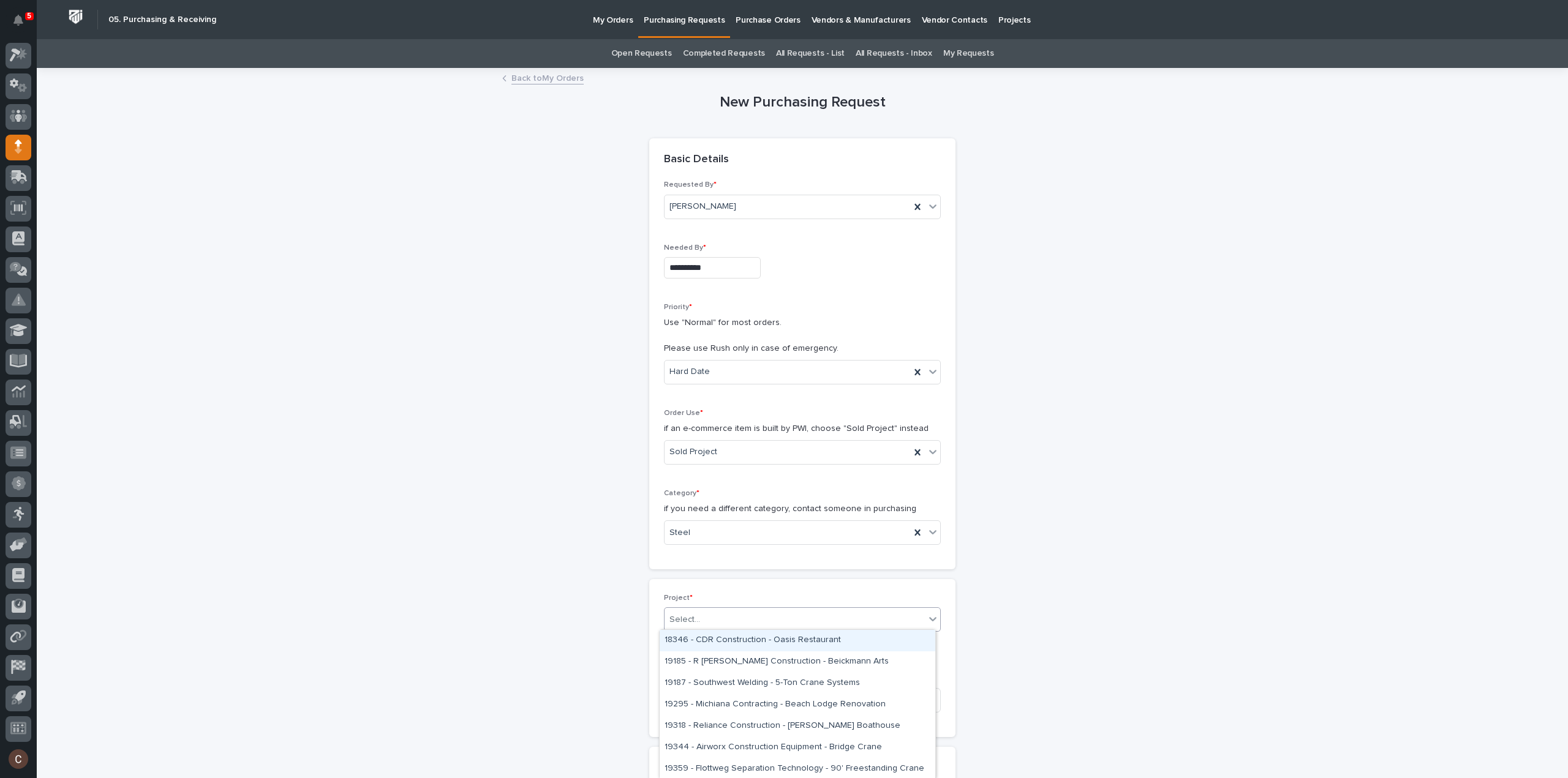
click at [703, 620] on div "Select..." at bounding box center [795, 620] width 260 height 21
type input "*****"
click at [712, 647] on div "27262 - Stair Zone - SafeRack LLC - Flying Food" at bounding box center [798, 640] width 276 height 21
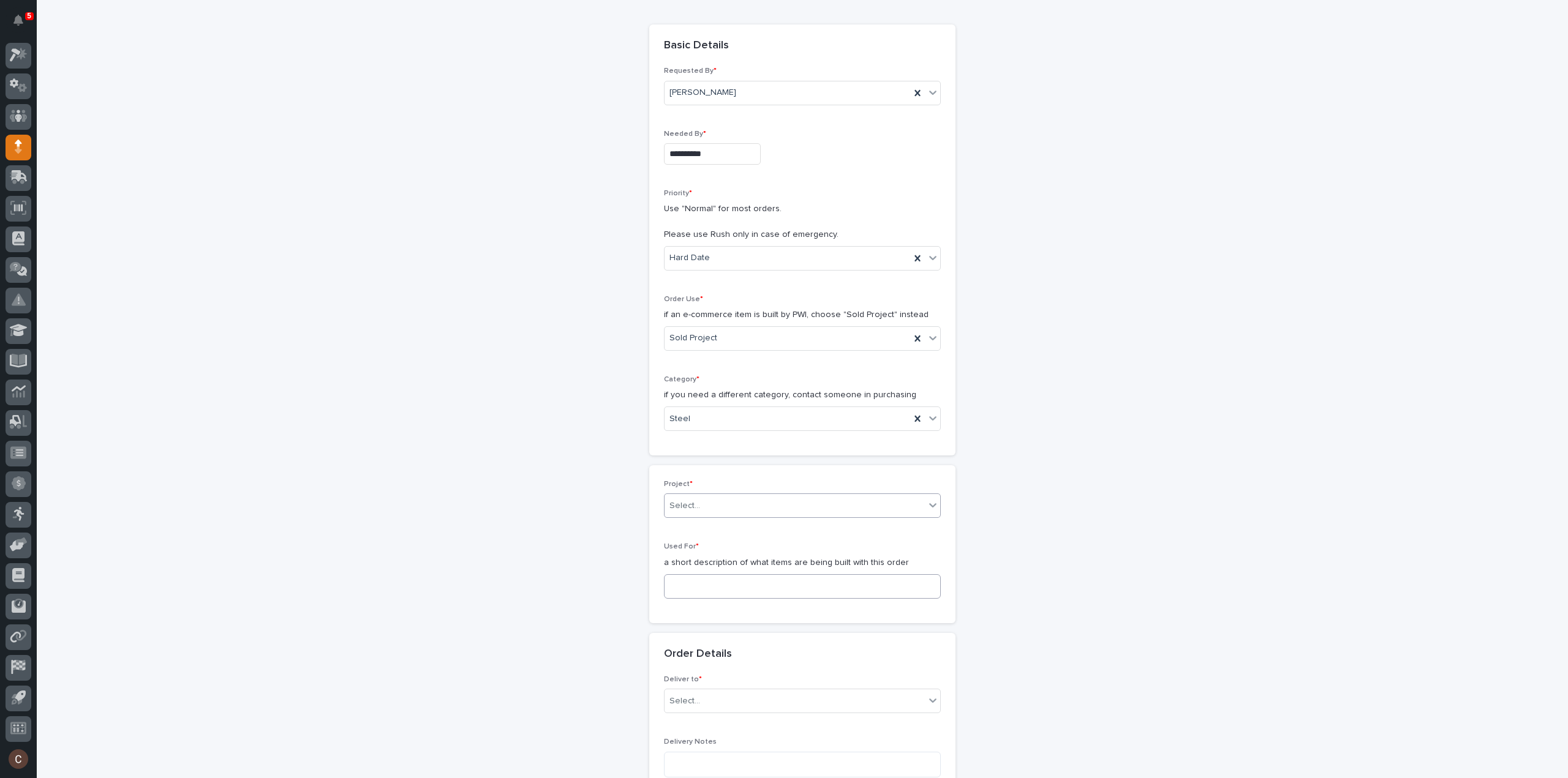
scroll to position [183, 0]
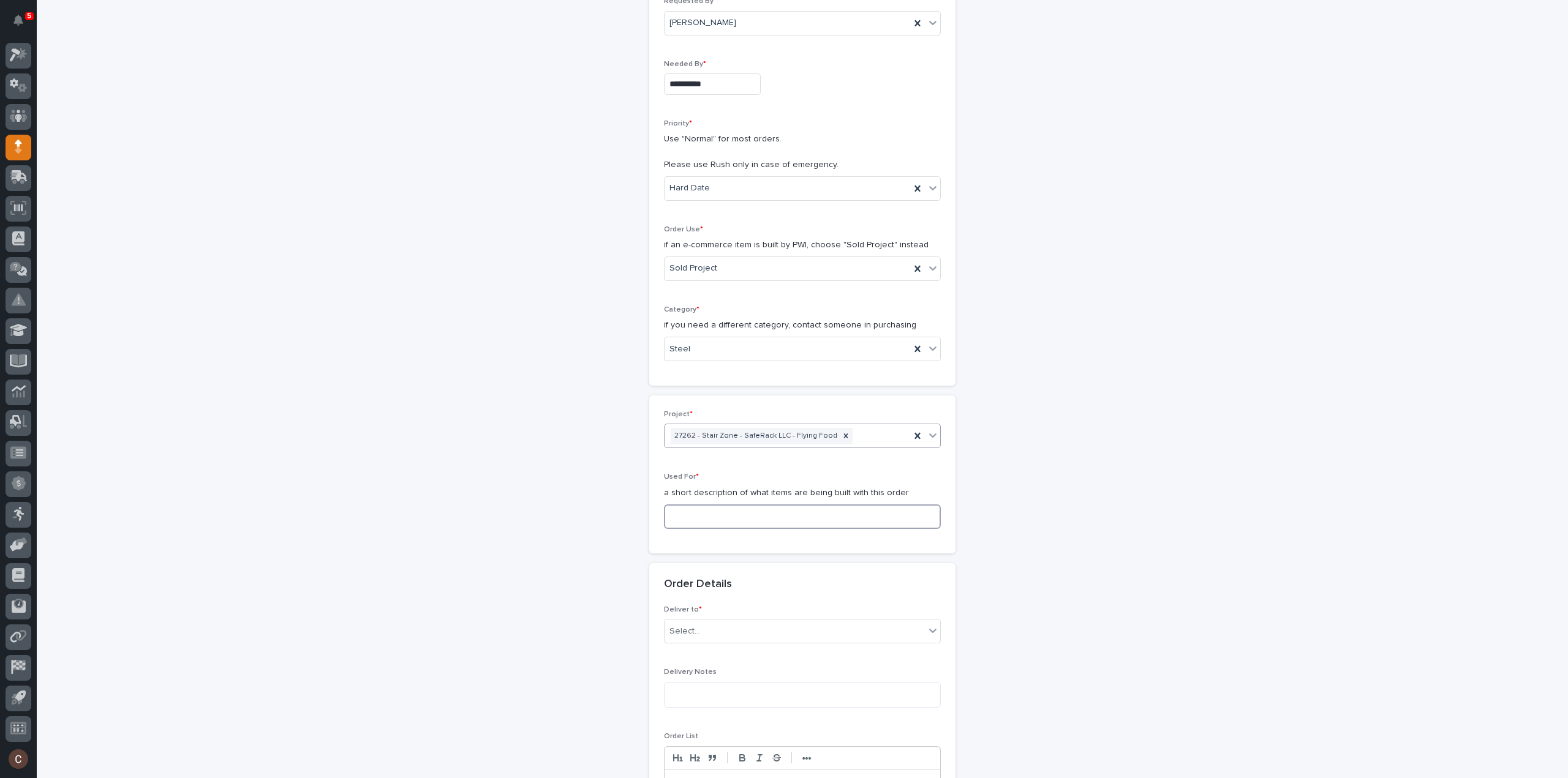
click at [708, 507] on input at bounding box center [802, 516] width 277 height 24
type input "Stair - Steel"
click at [742, 630] on div "Select..." at bounding box center [795, 631] width 260 height 21
click at [741, 646] on div "PWI" at bounding box center [798, 652] width 276 height 21
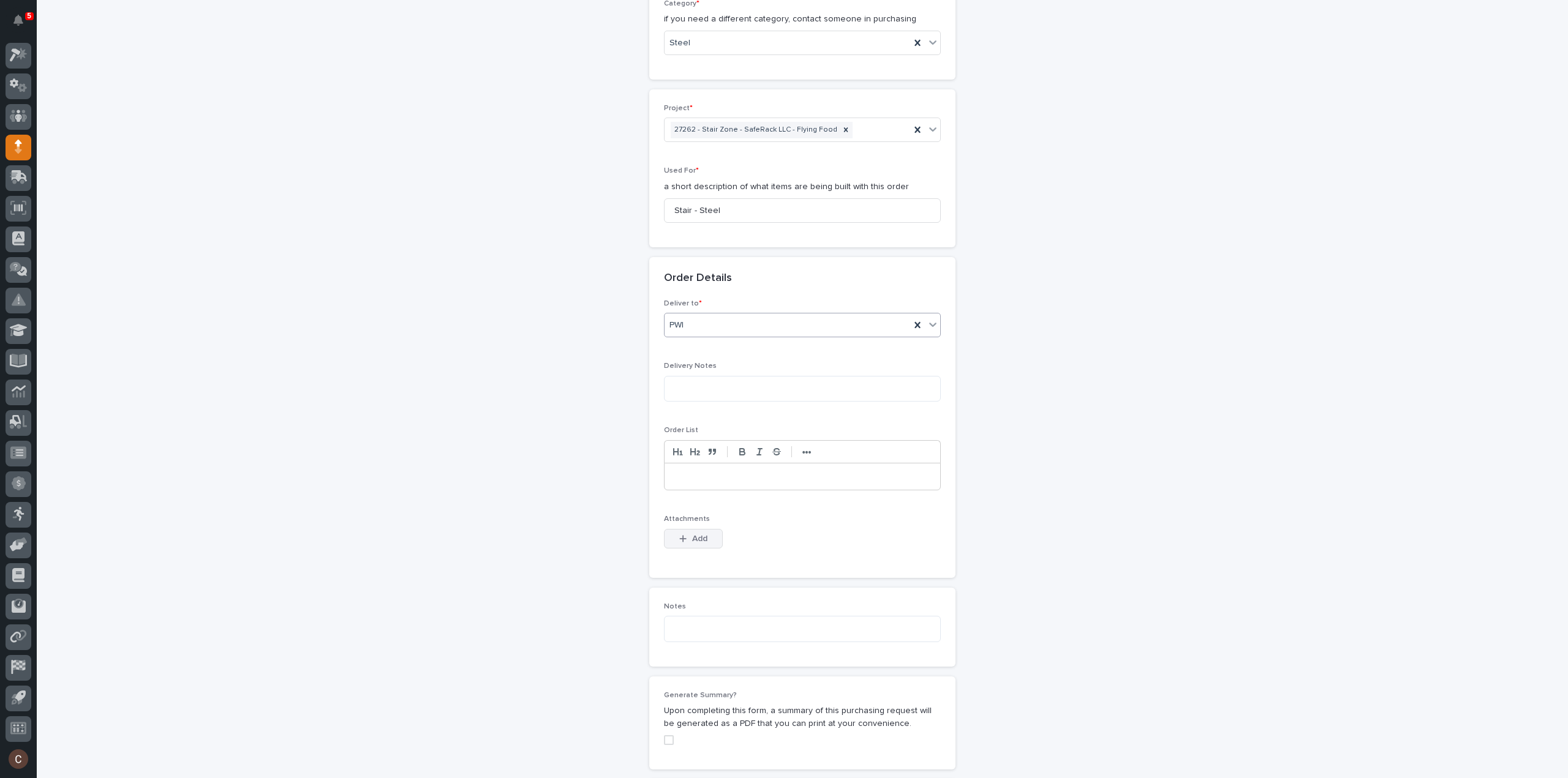
click at [679, 535] on icon "button" at bounding box center [683, 539] width 7 height 9
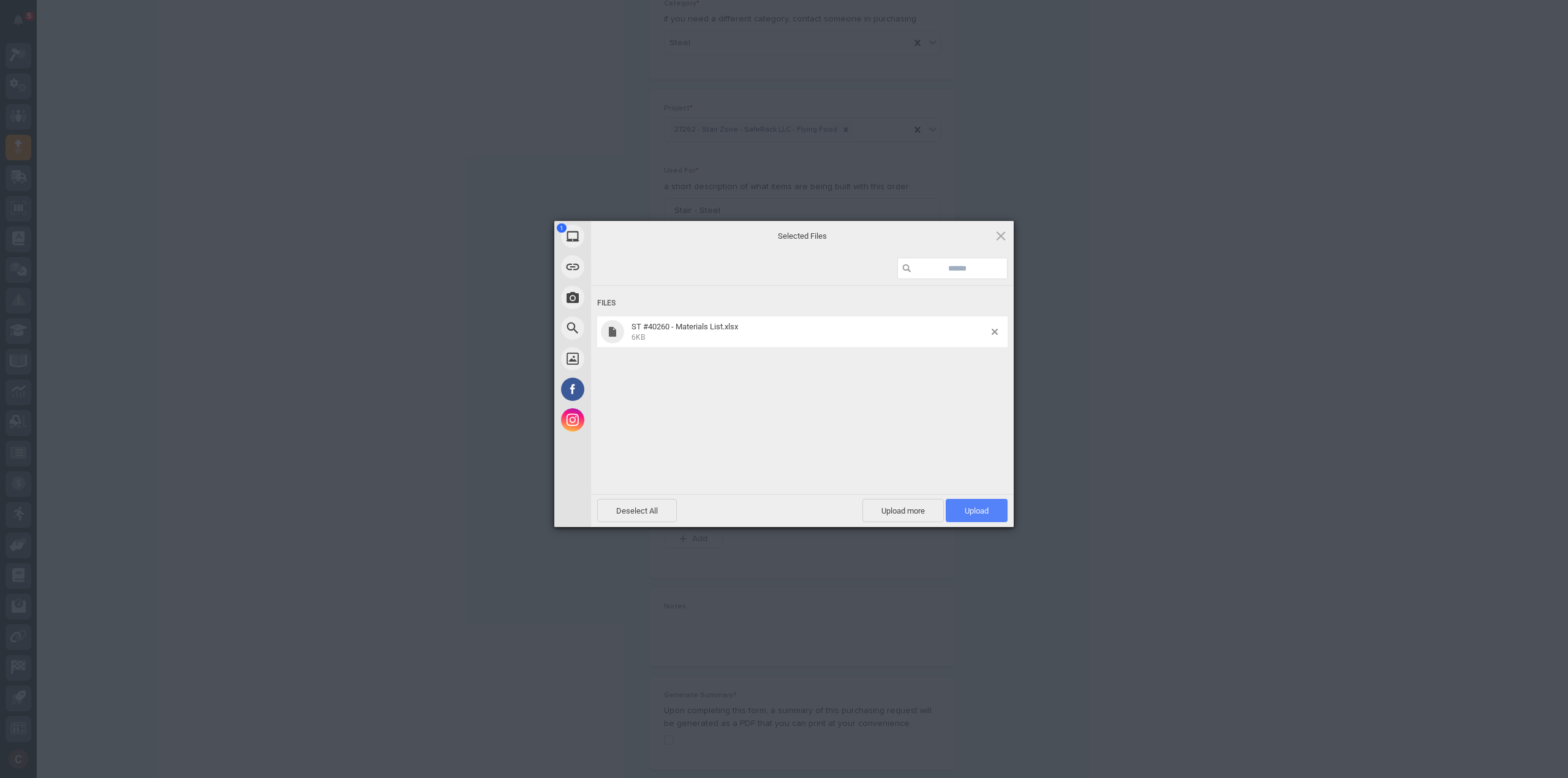
click at [977, 504] on span "Upload 1" at bounding box center [977, 510] width 62 height 23
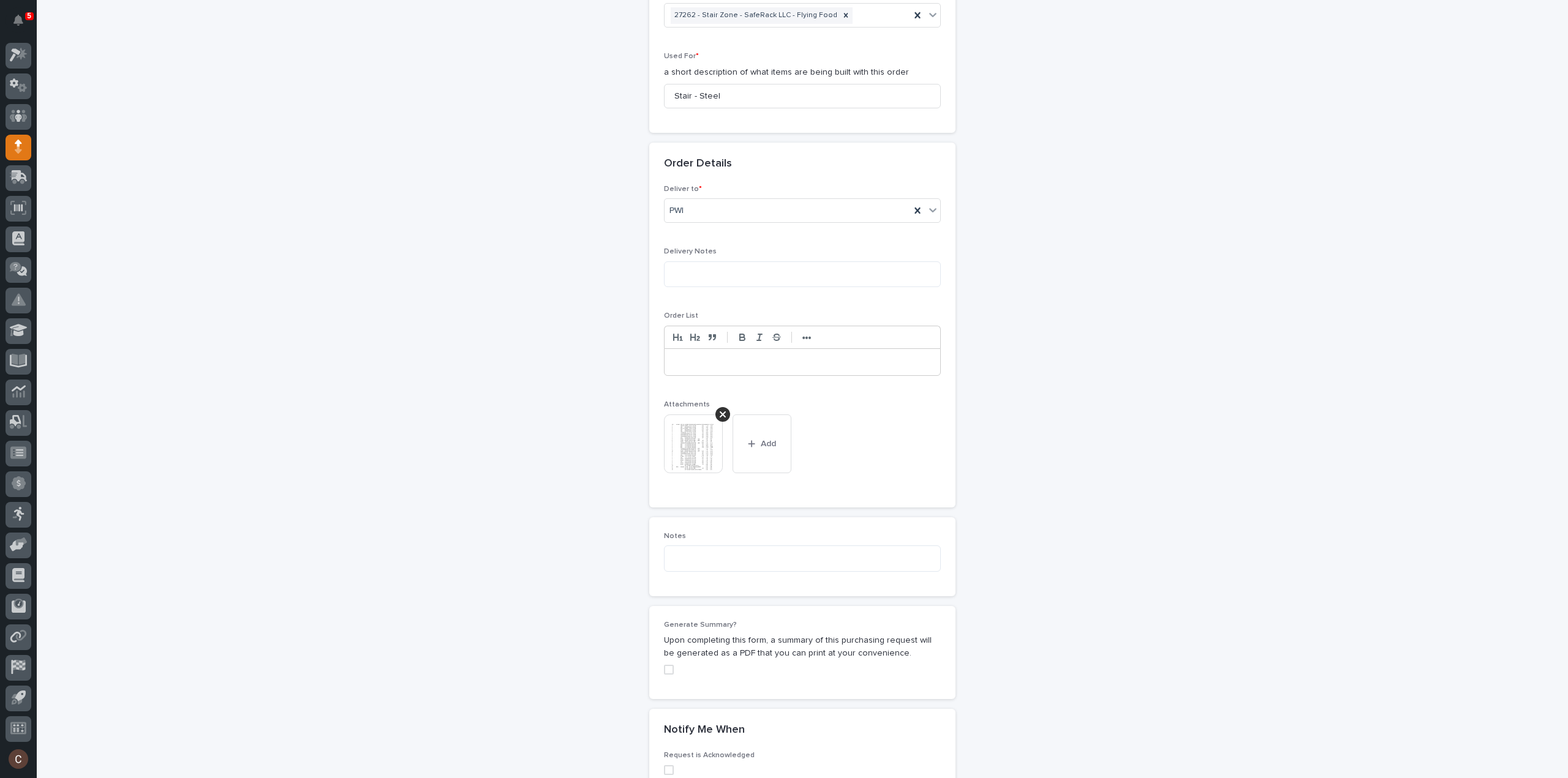
scroll to position [757, 0]
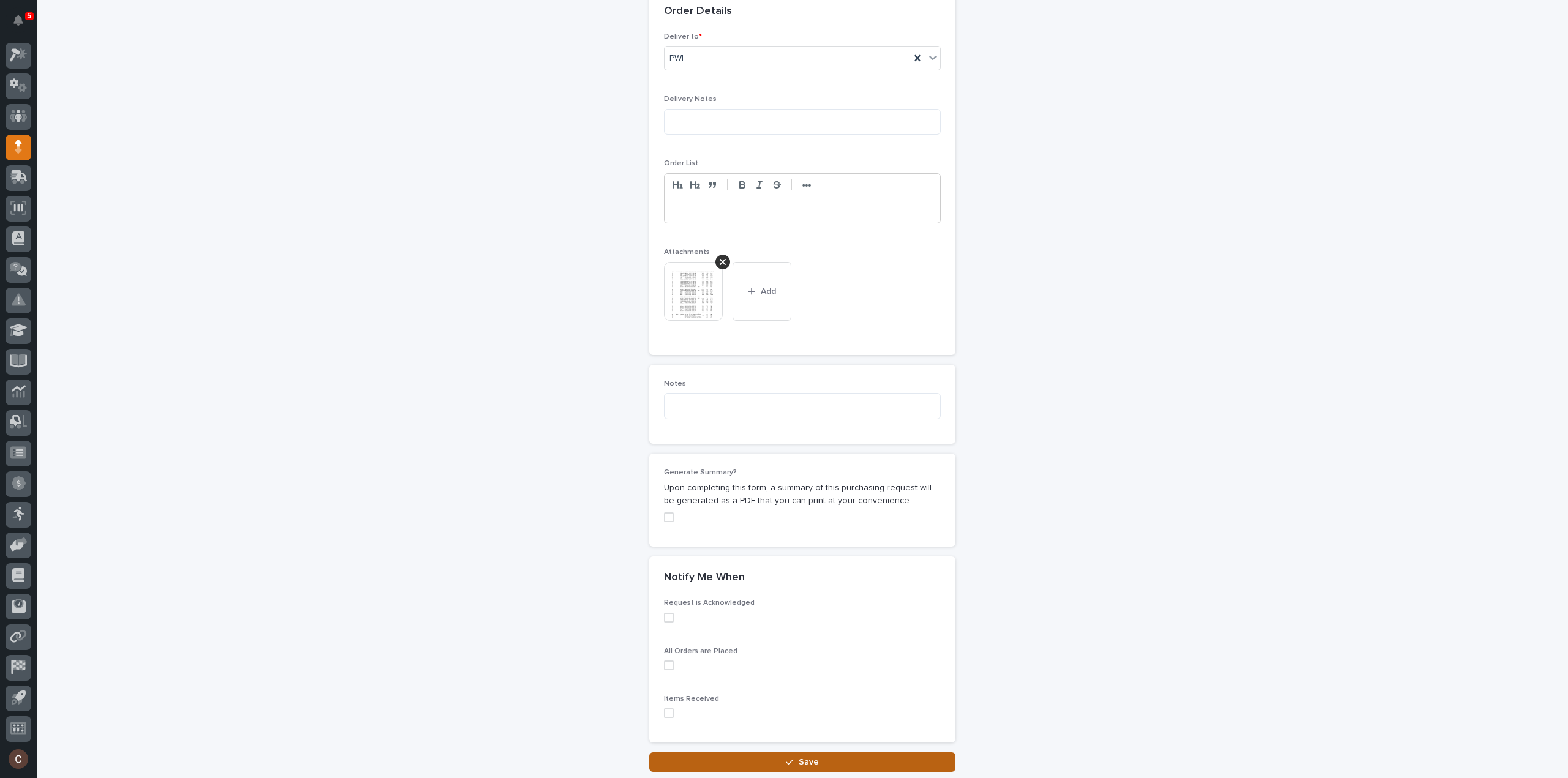
click at [710, 752] on button "Save" at bounding box center [802, 762] width 306 height 20
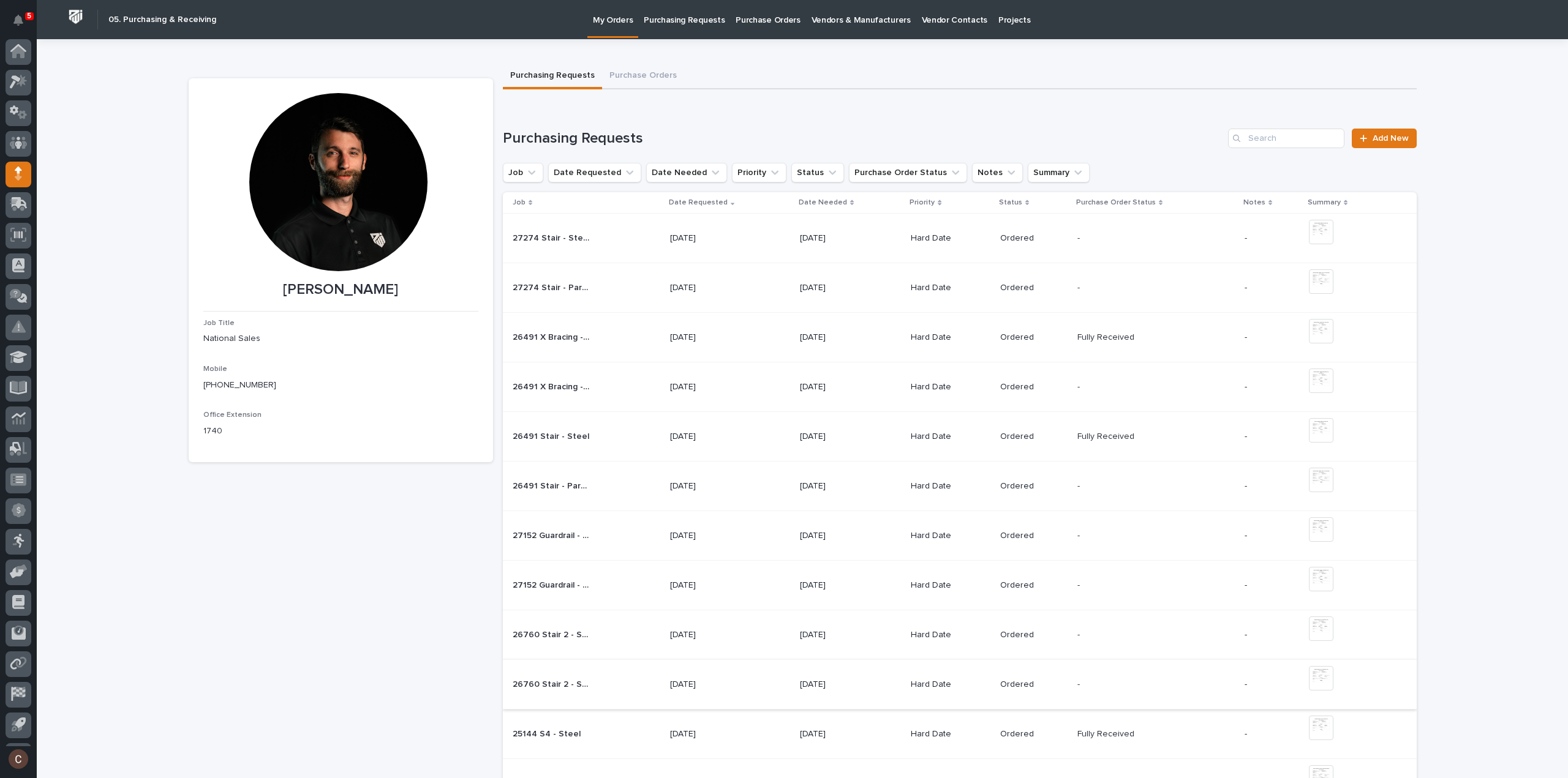
scroll to position [27, 0]
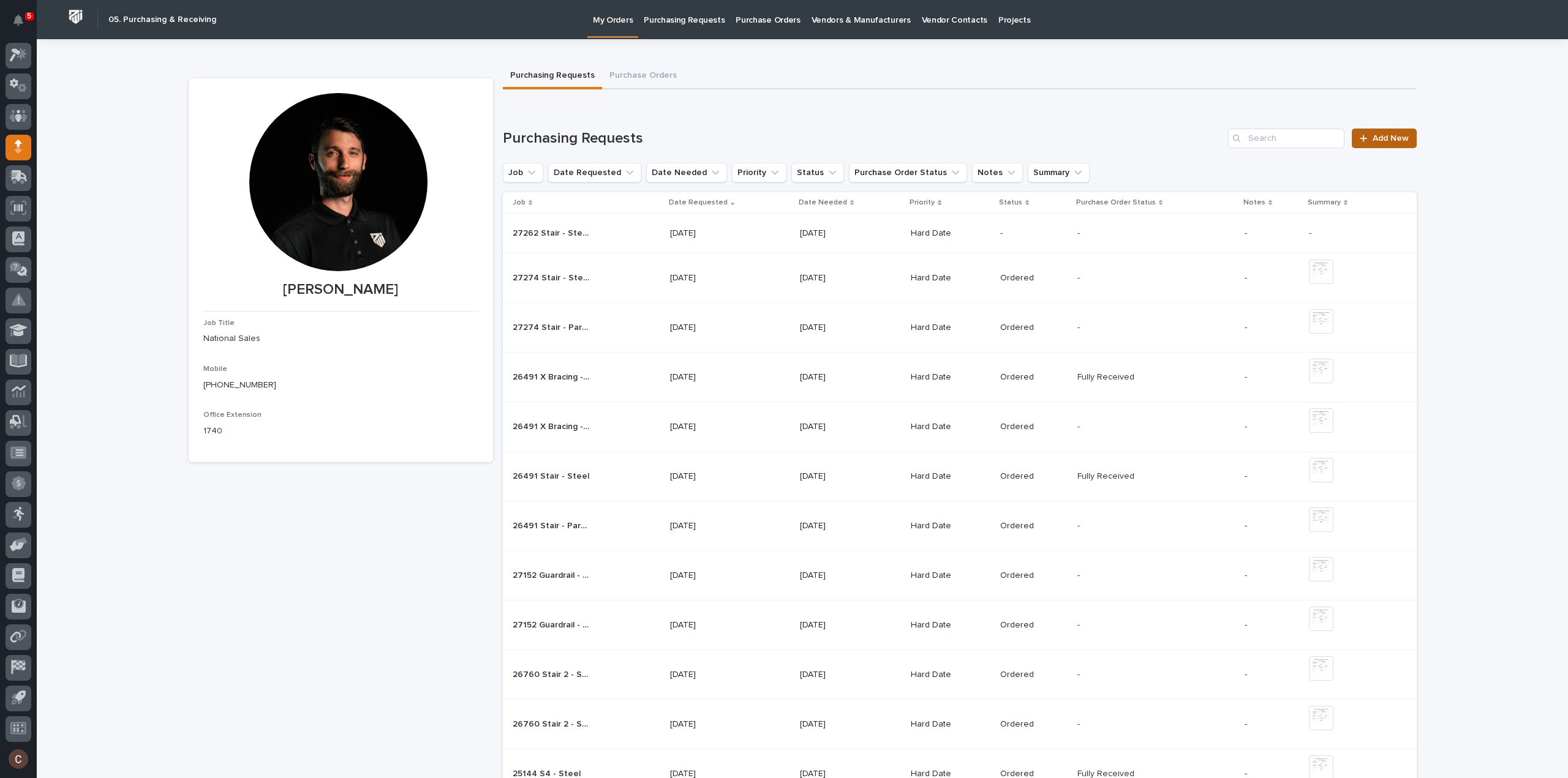
click at [1385, 138] on span "Add New" at bounding box center [1390, 139] width 36 height 9
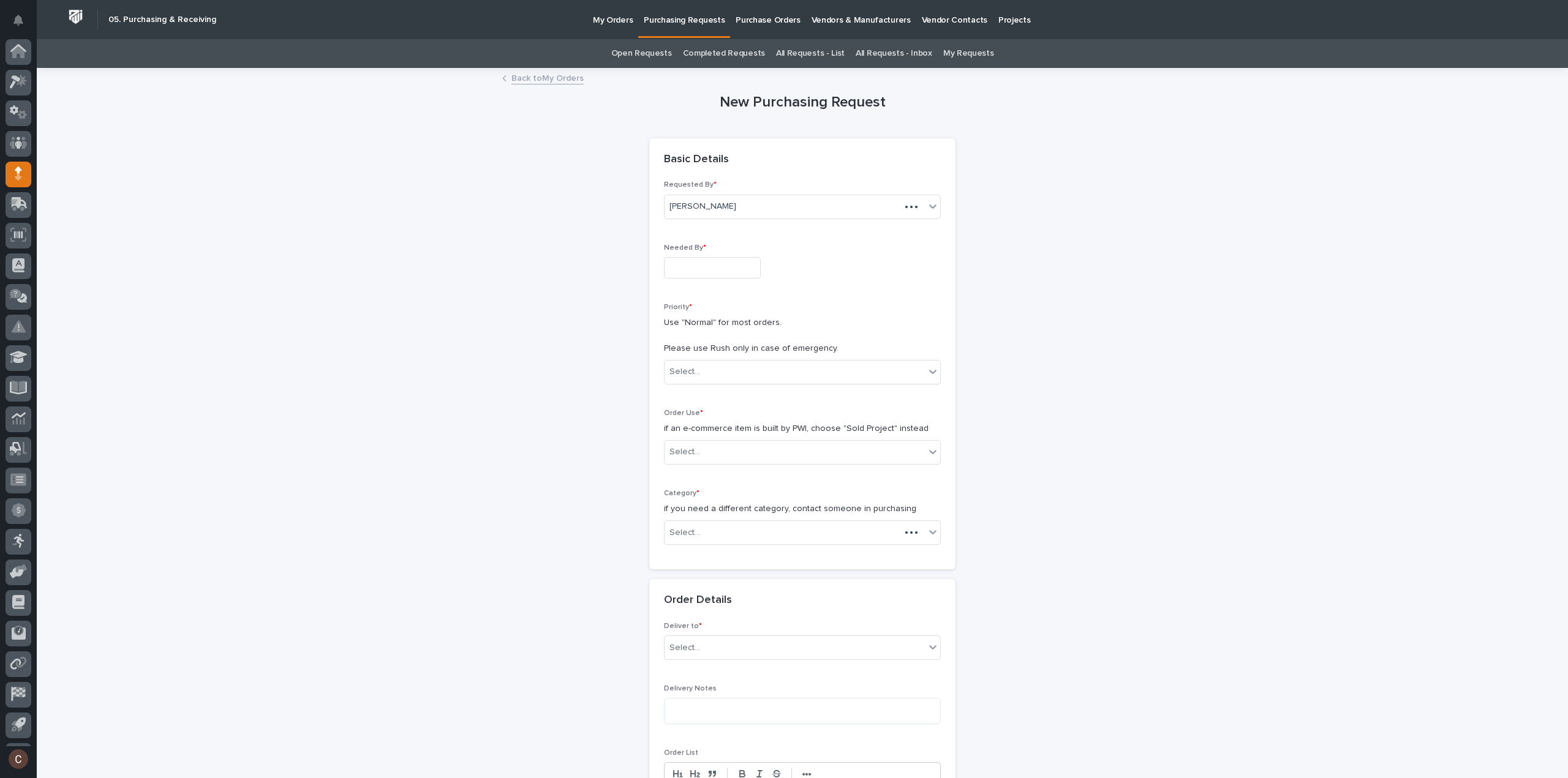
scroll to position [27, 0]
click at [706, 268] on input "text" at bounding box center [712, 268] width 97 height 21
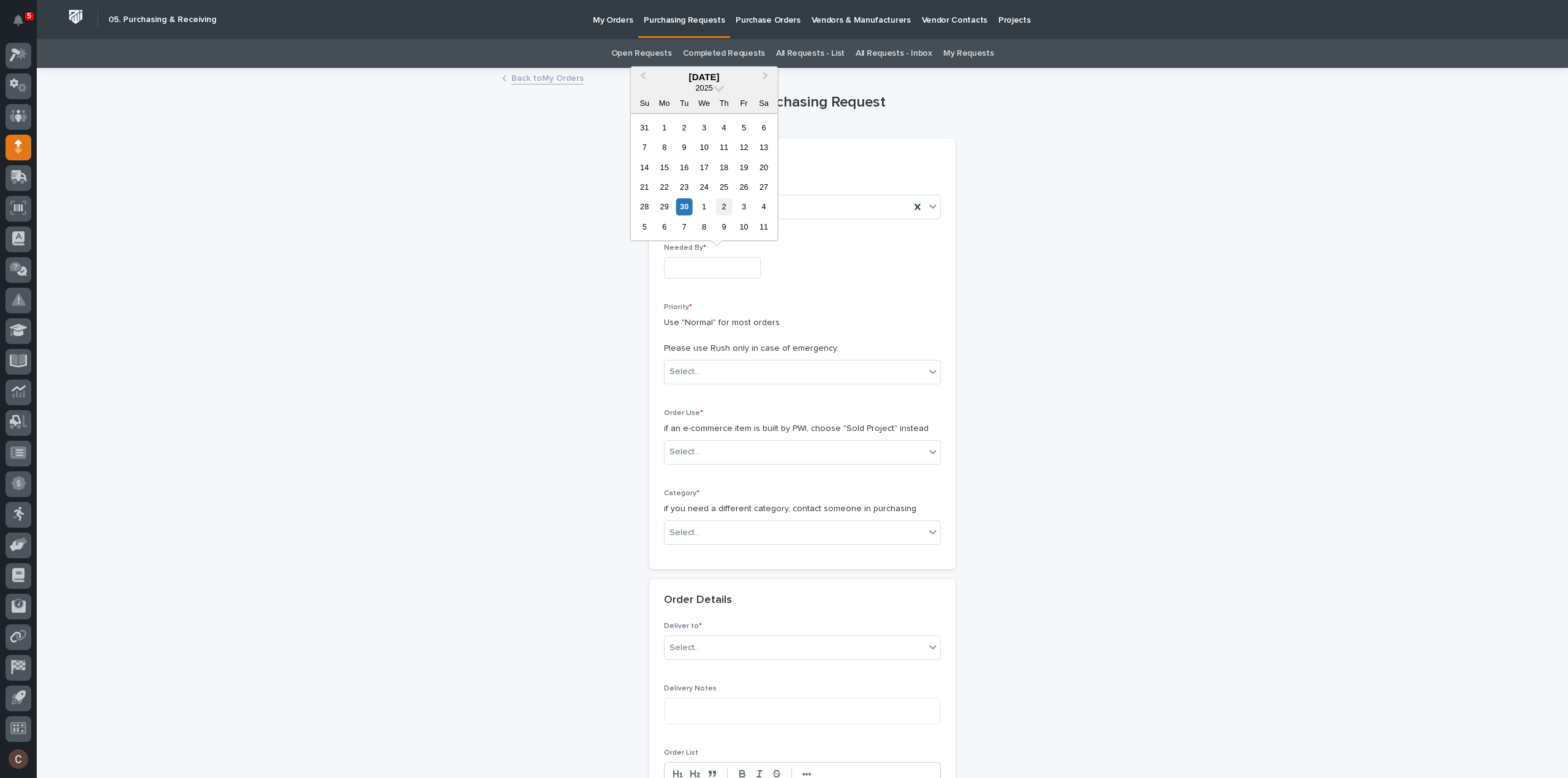
click at [728, 209] on div "2" at bounding box center [724, 206] width 17 height 17
type input "**********"
click at [705, 367] on div "Select..." at bounding box center [795, 372] width 260 height 21
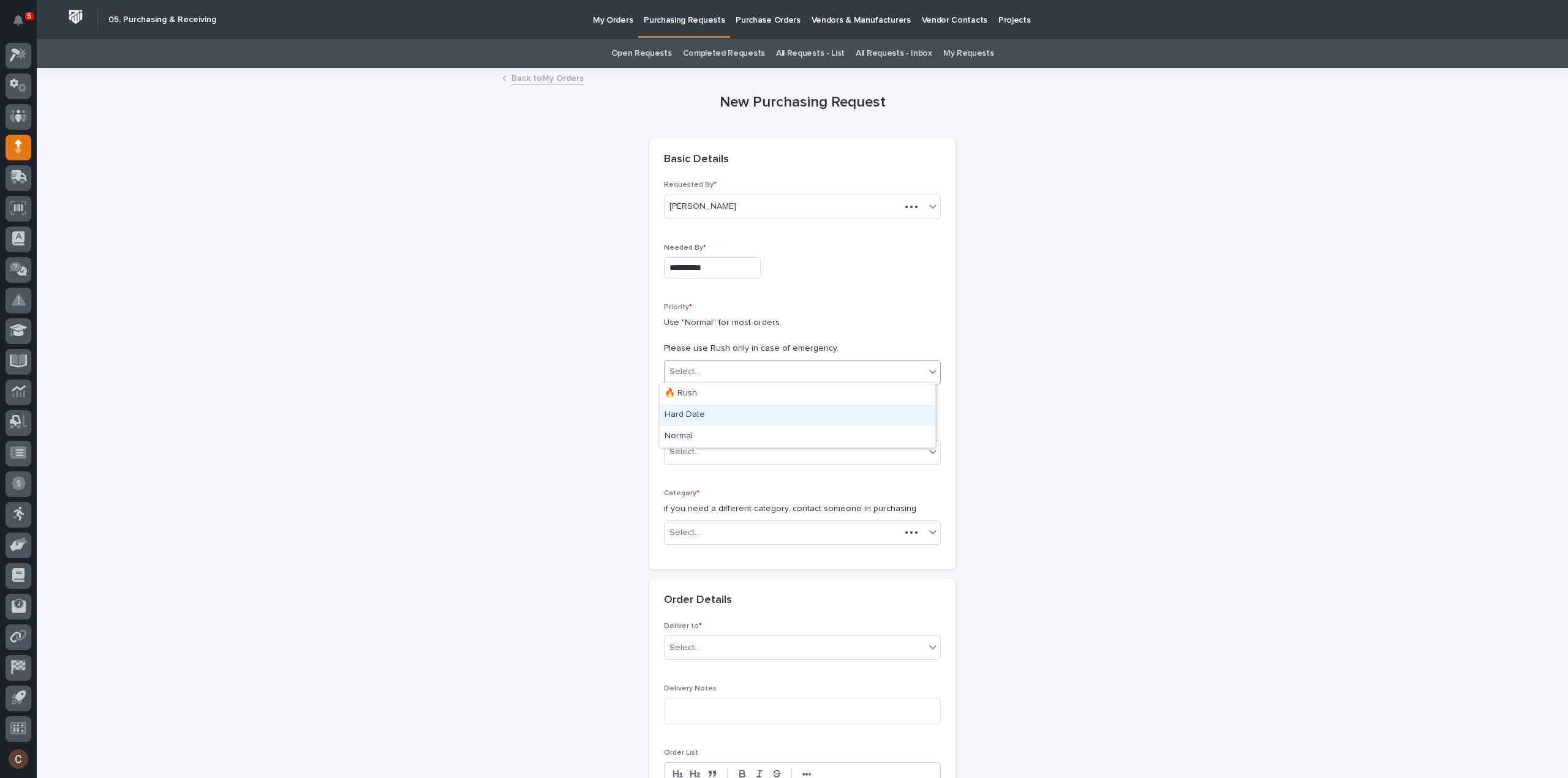
click at [700, 415] on div "Hard Date" at bounding box center [798, 415] width 276 height 21
click at [688, 442] on div "Select..." at bounding box center [795, 452] width 260 height 21
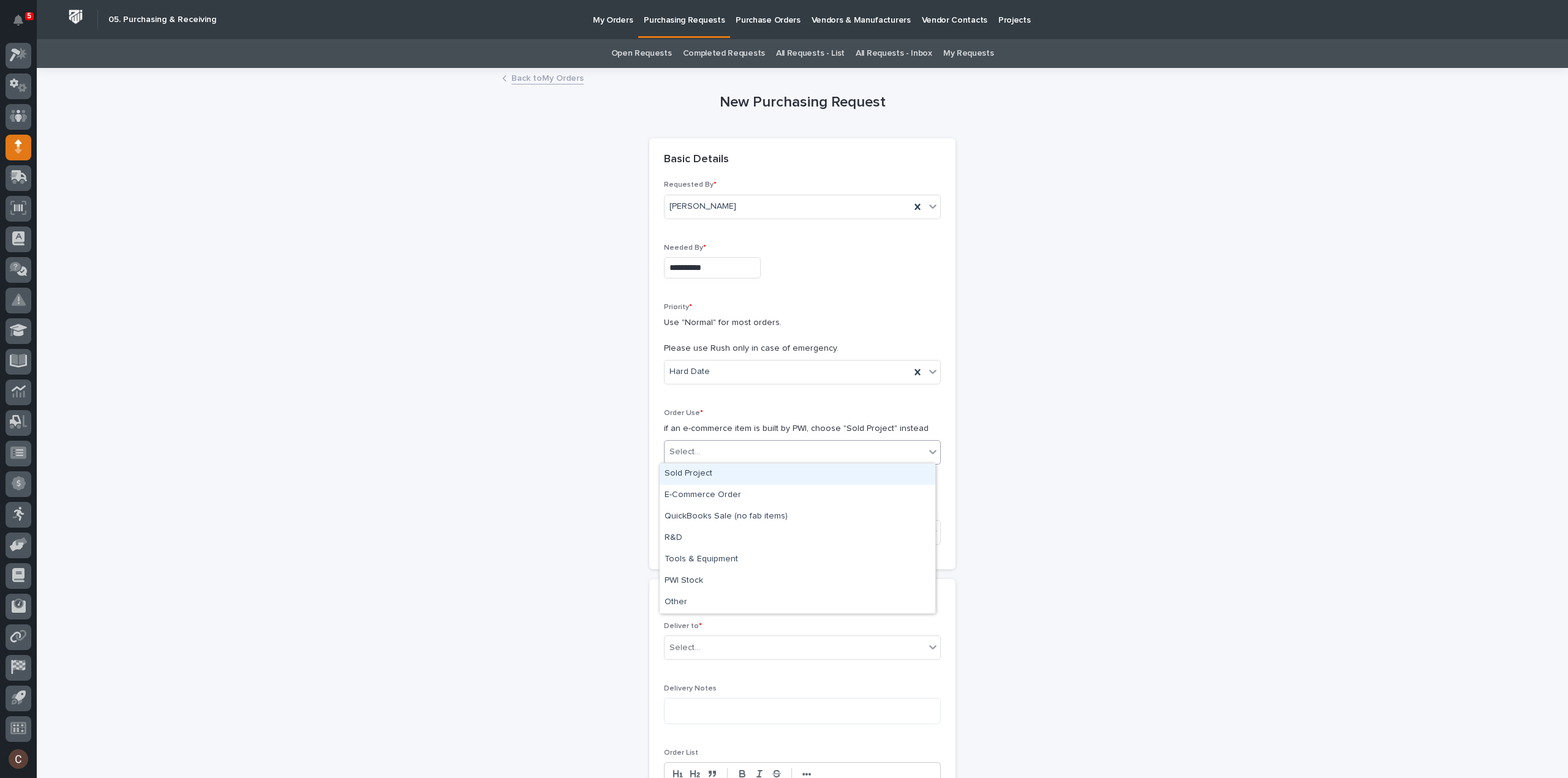
click at [688, 469] on div "Sold Project" at bounding box center [798, 474] width 276 height 21
click at [696, 520] on div "Select..." at bounding box center [802, 532] width 277 height 24
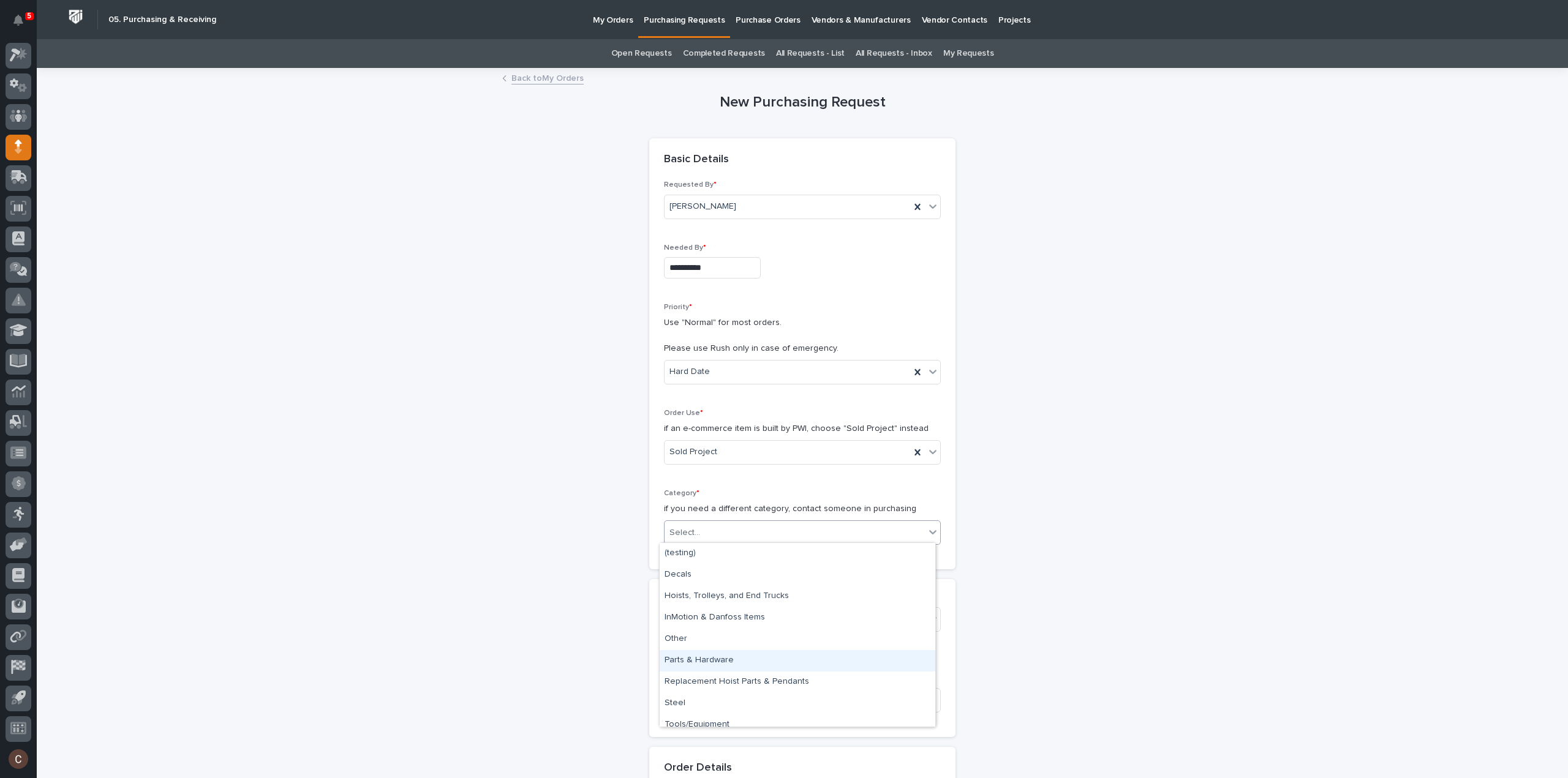
drag, startPoint x: 701, startPoint y: 672, endPoint x: 703, endPoint y: 652, distance: 20.1
click at [703, 652] on div "Parts & Hardware" at bounding box center [798, 660] width 276 height 21
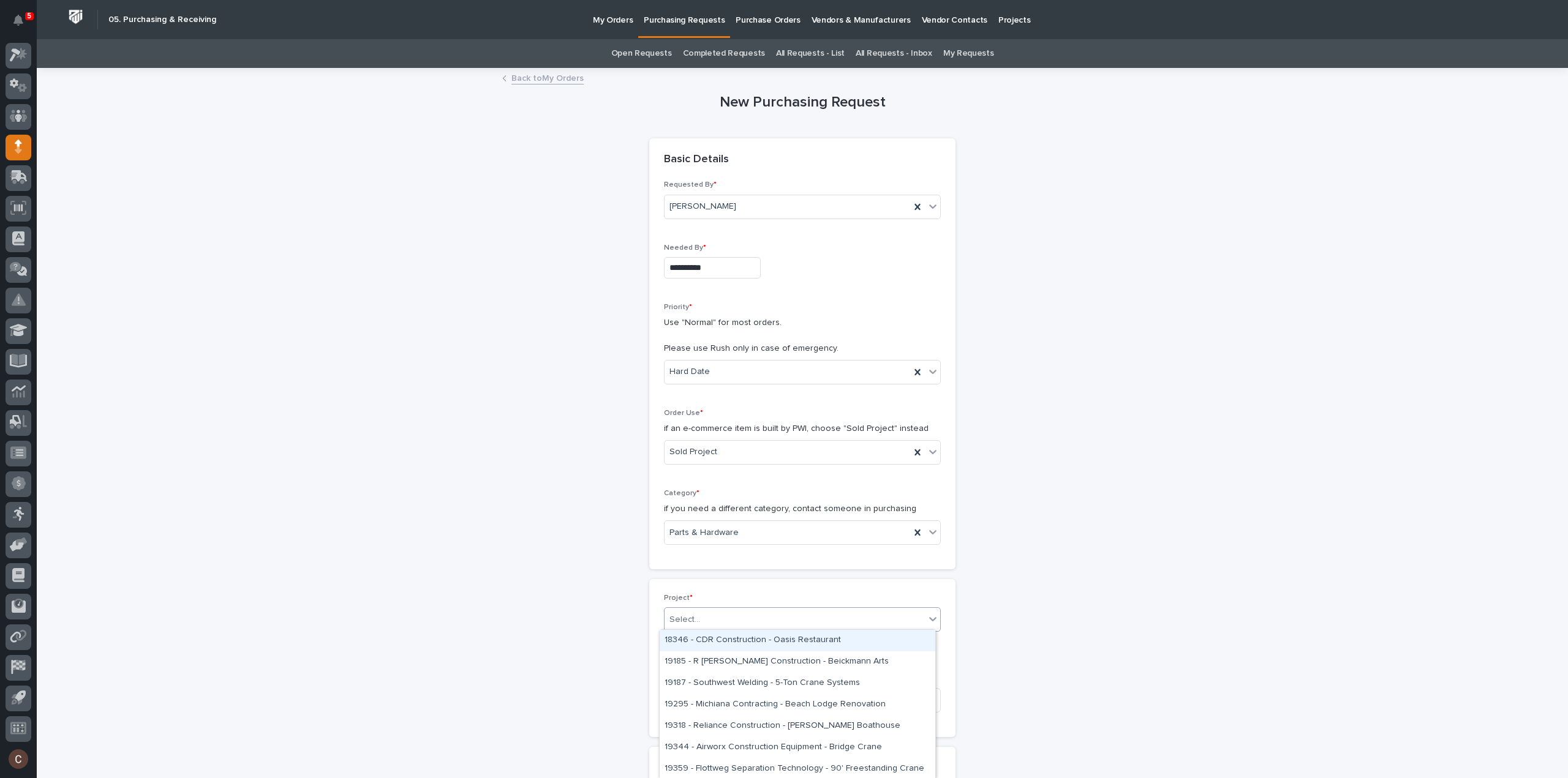
click at [692, 620] on div "Select..." at bounding box center [685, 620] width 31 height 13
type input "*****"
click at [686, 639] on div "27262 - Stair Zone - SafeRack LLC - Flying Food" at bounding box center [798, 640] width 276 height 21
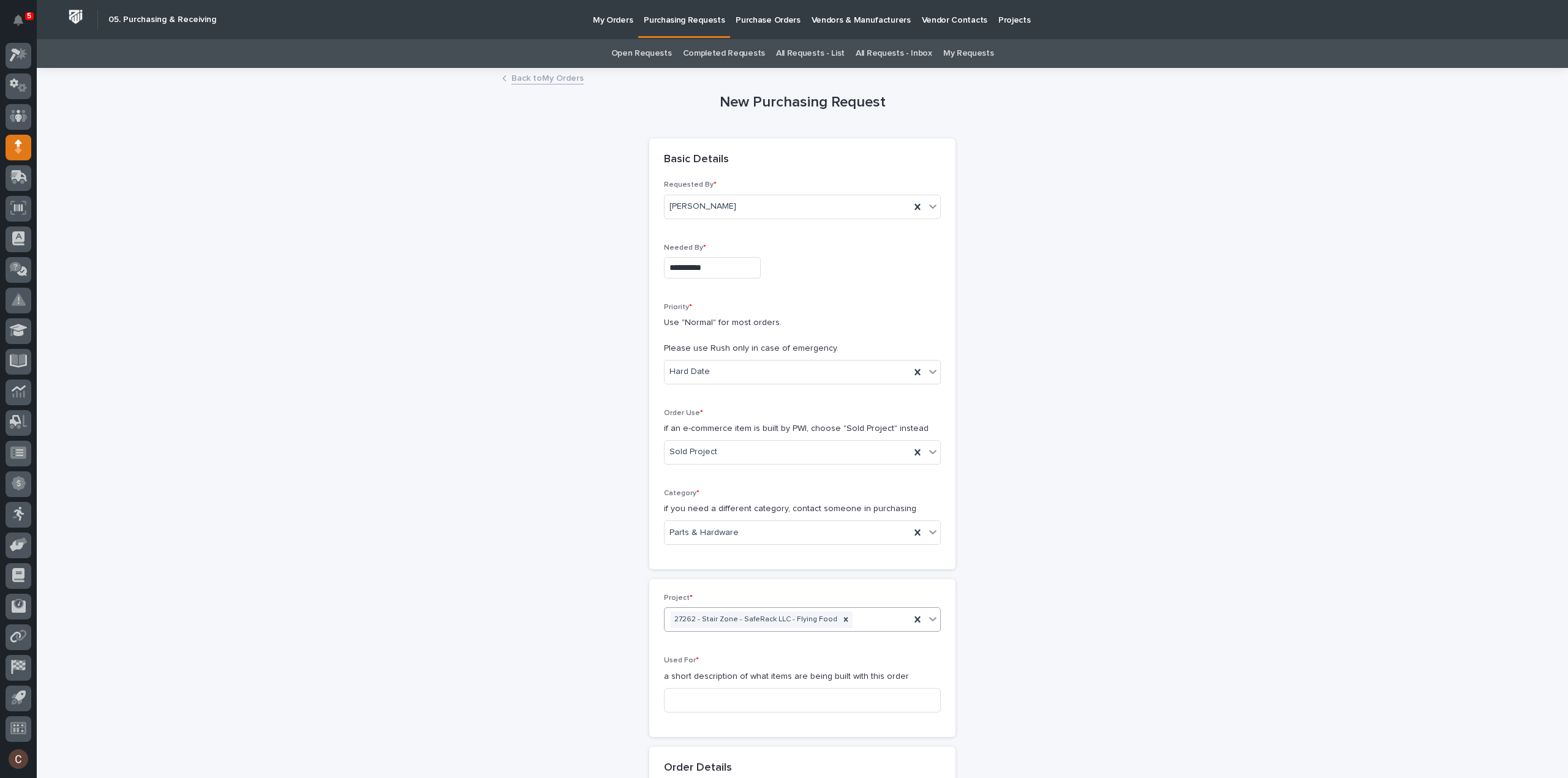
click at [699, 683] on div "Used For * a short description of what items are being built with this order" at bounding box center [802, 689] width 277 height 65
click at [700, 694] on input at bounding box center [802, 700] width 277 height 24
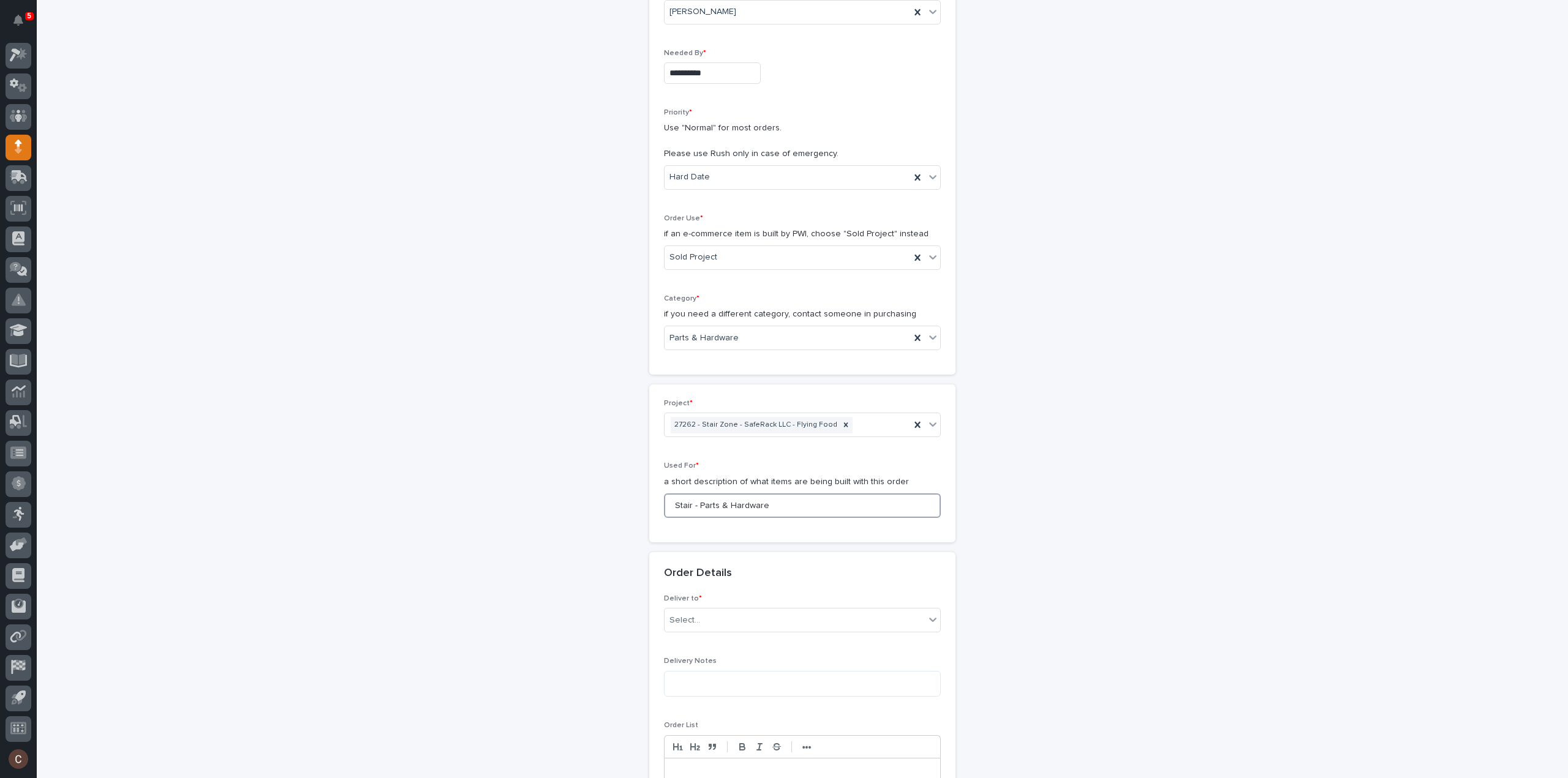
scroll to position [428, 0]
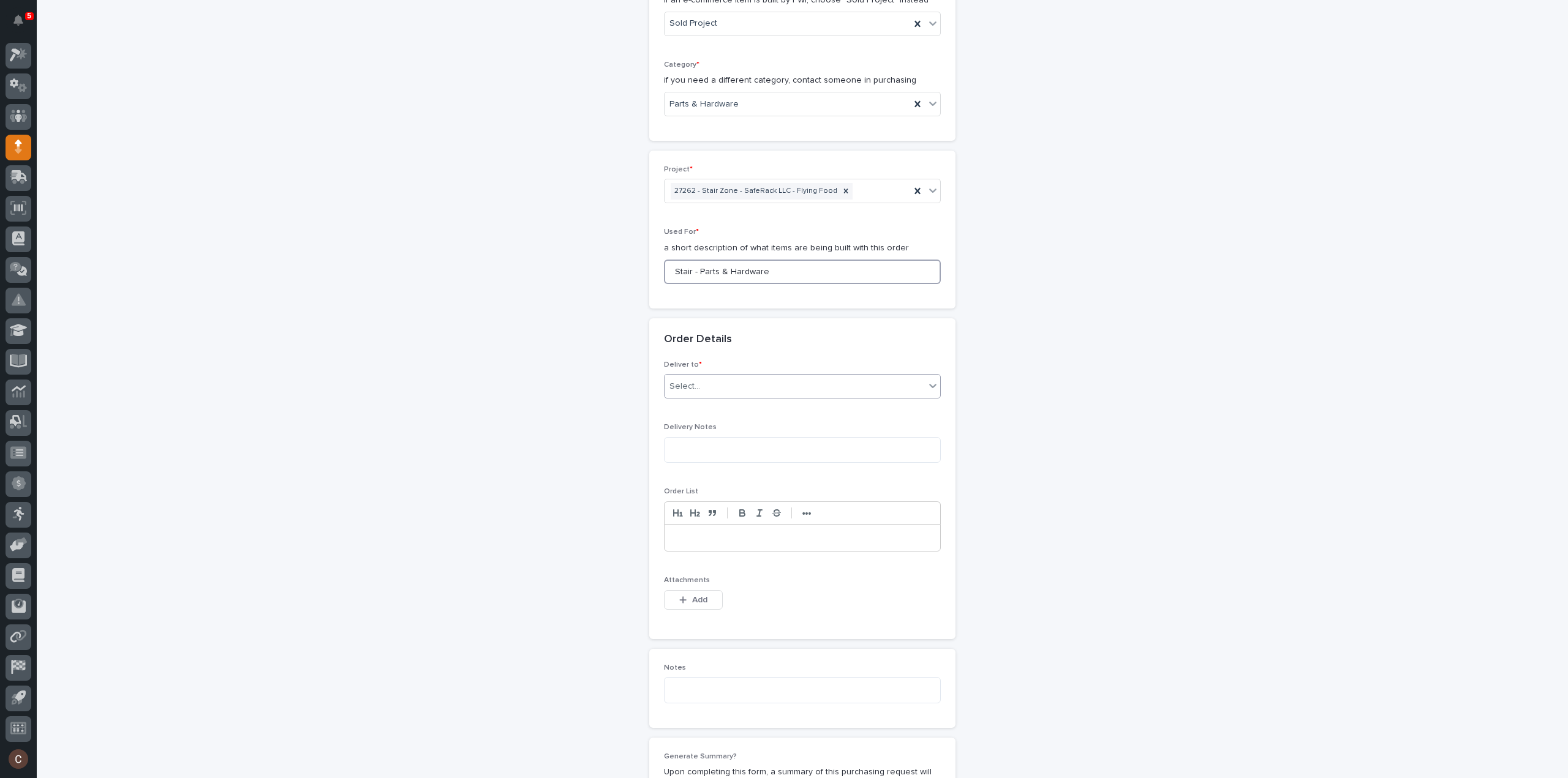
type input "Stair - Parts & Hardware"
click at [702, 391] on div "Select..." at bounding box center [795, 386] width 260 height 21
click at [699, 398] on div "PWI" at bounding box center [798, 407] width 276 height 21
click at [692, 602] on span "Add" at bounding box center [699, 599] width 15 height 11
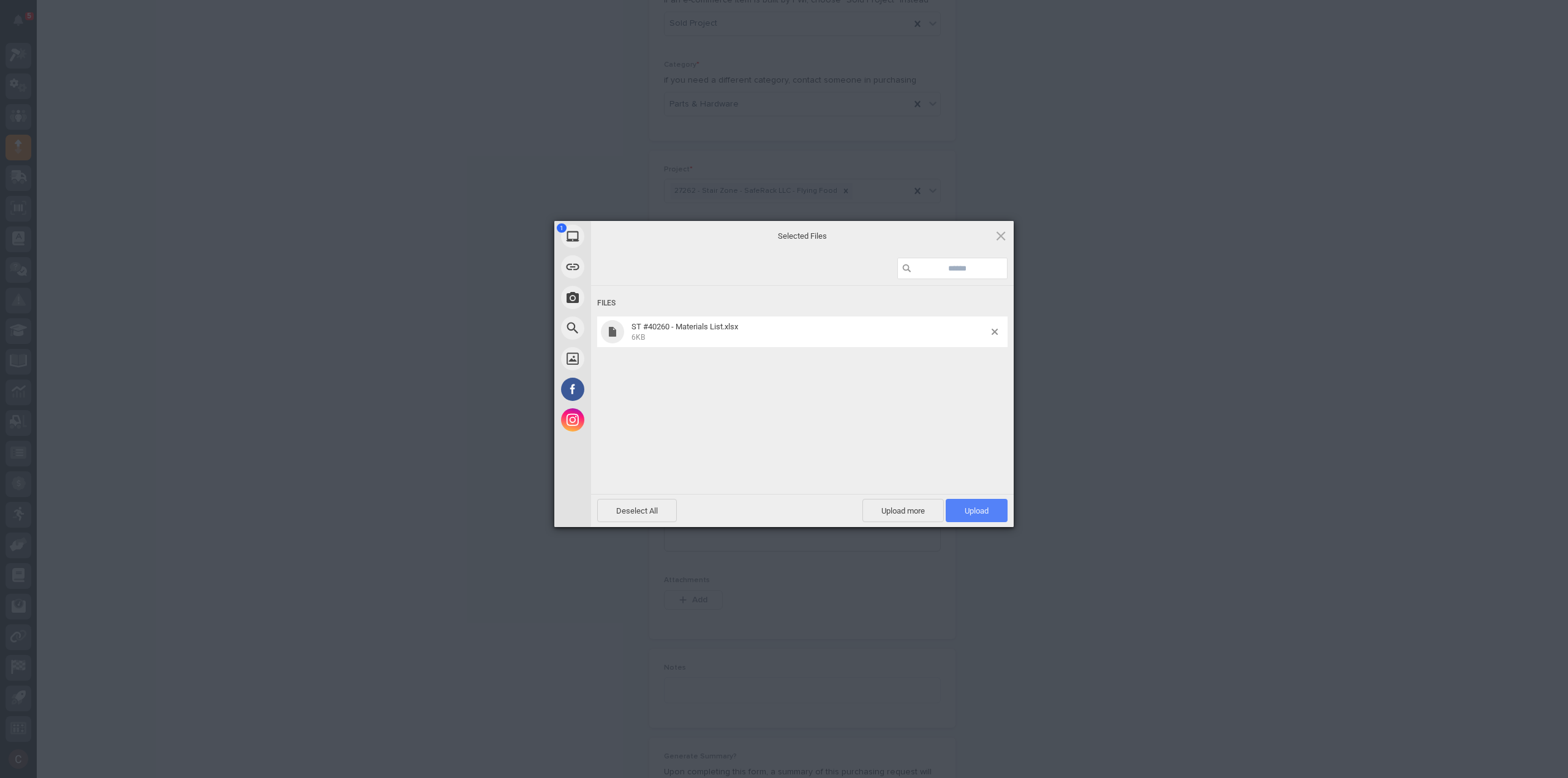
click at [965, 510] on span "Upload 1" at bounding box center [977, 510] width 24 height 10
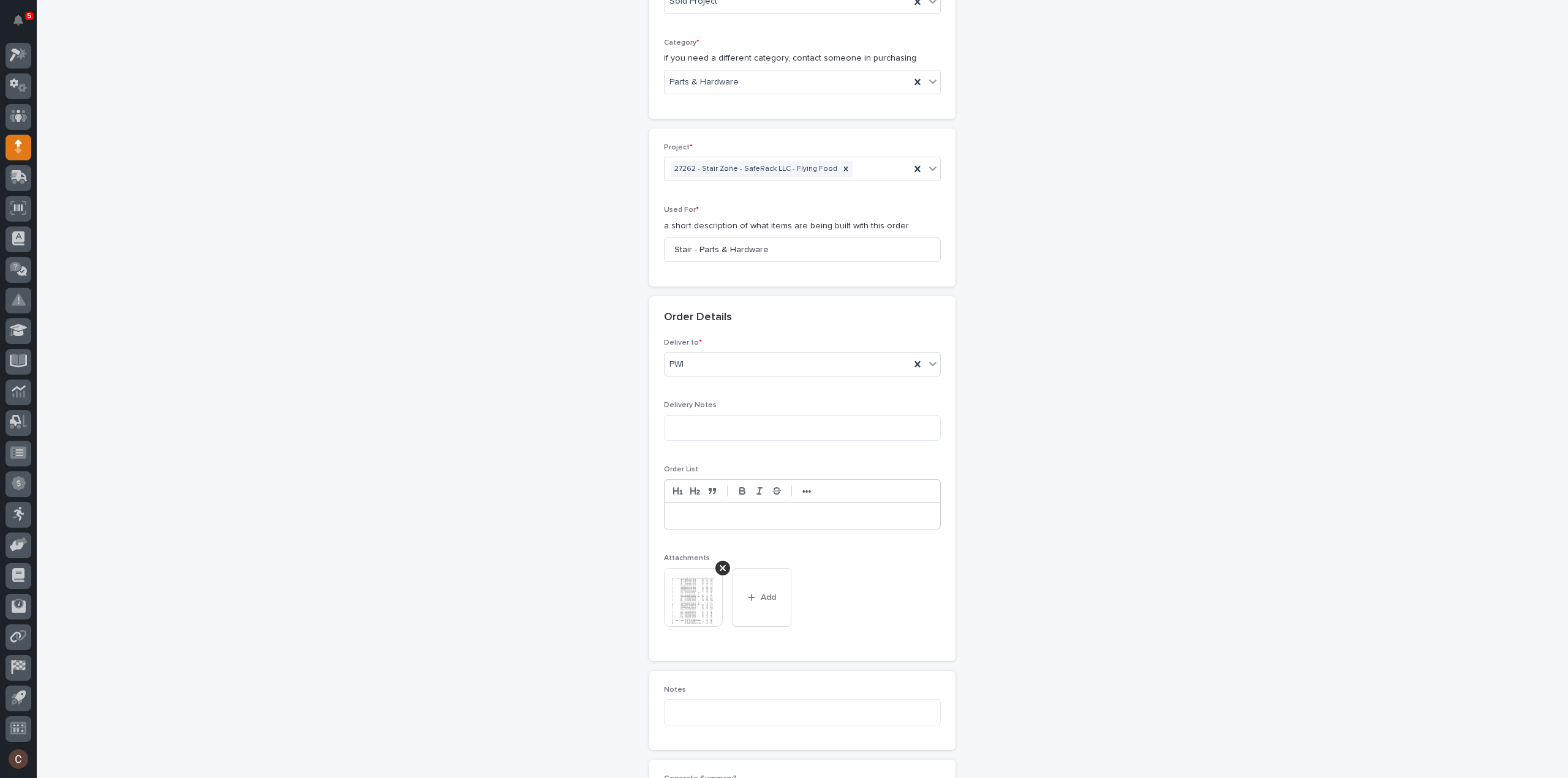
scroll to position [818, 0]
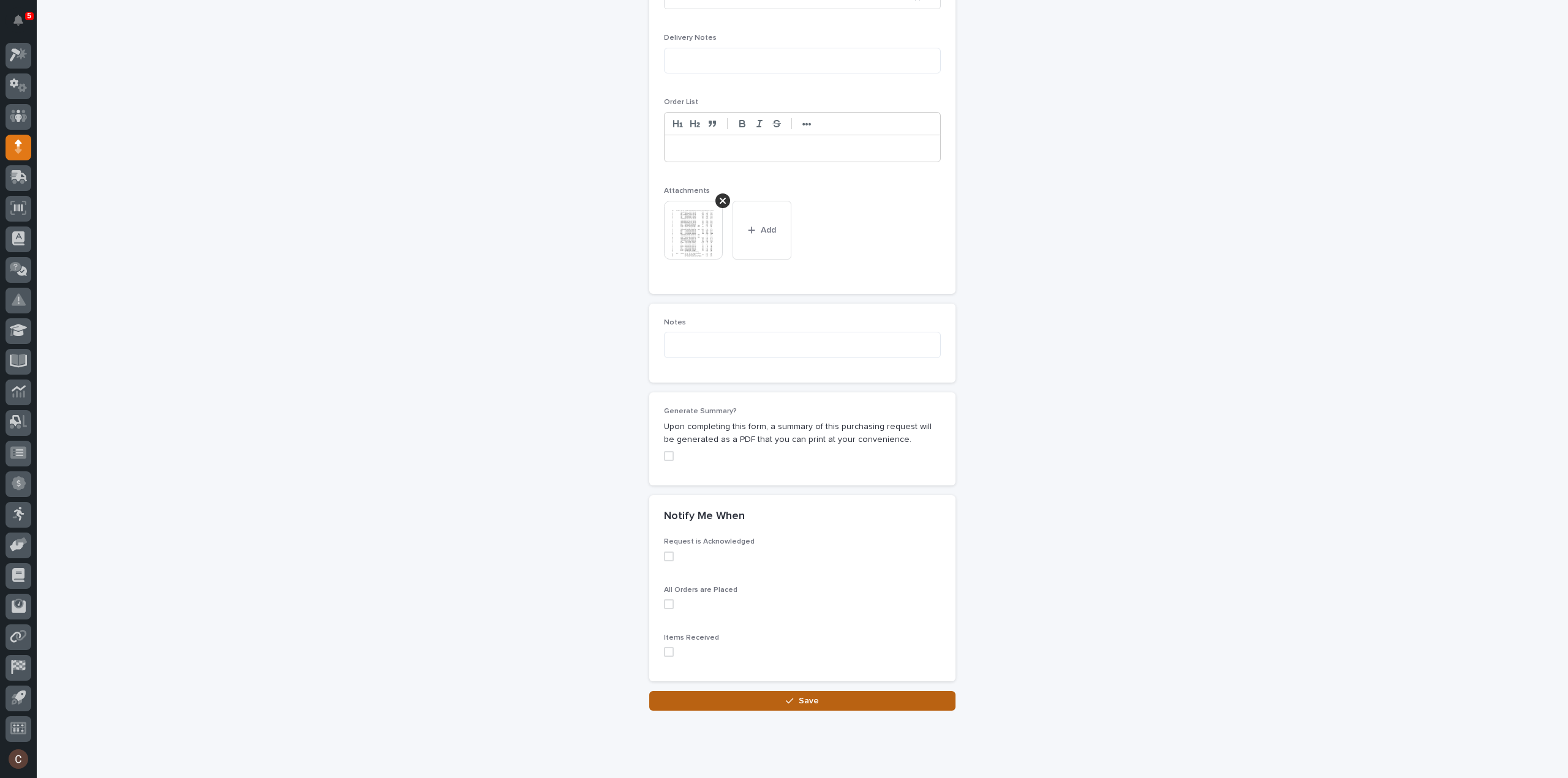
click at [763, 704] on button "Save" at bounding box center [802, 700] width 306 height 20
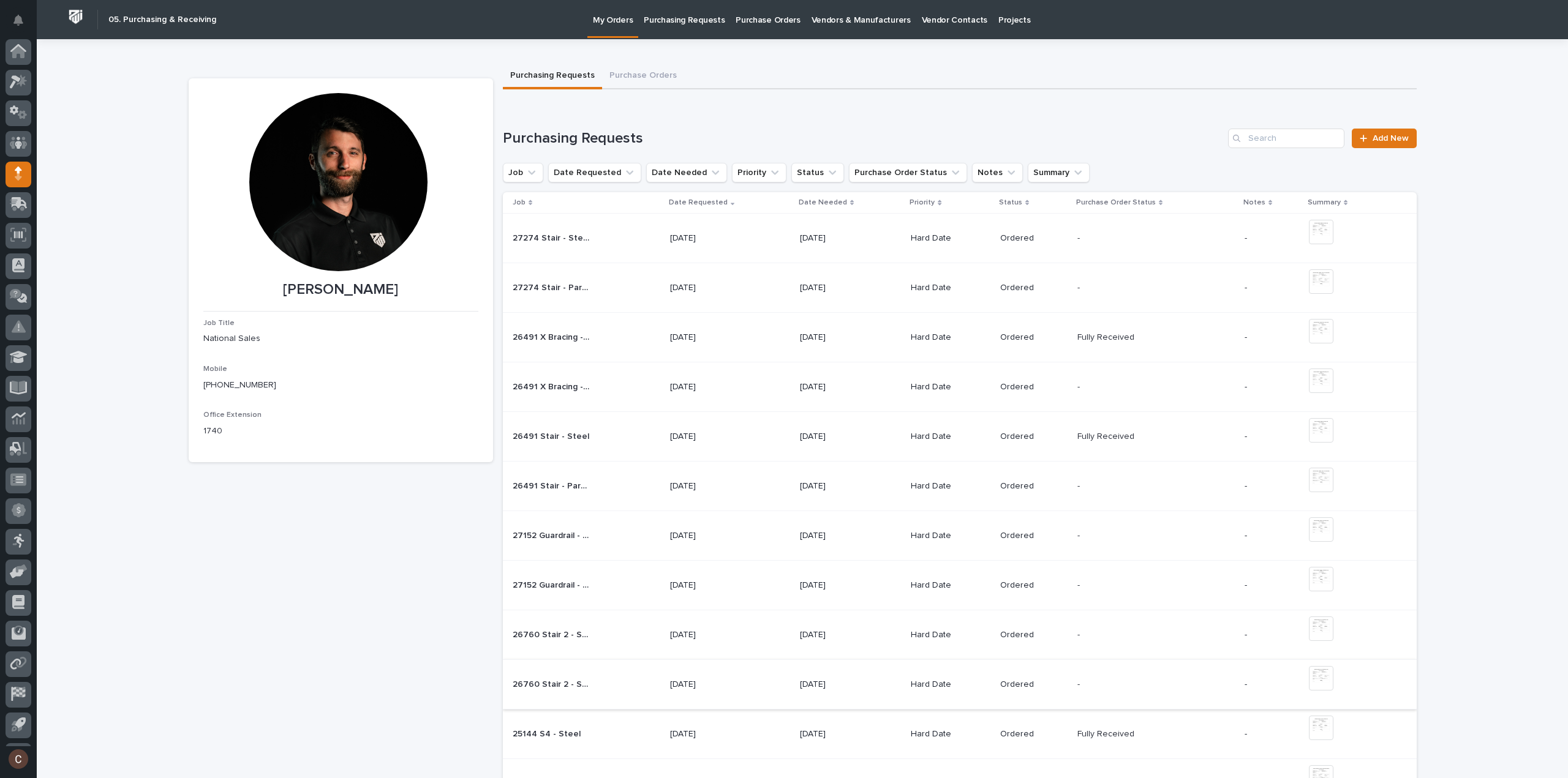
scroll to position [27, 0]
